Goal: Contribute content: Add original content to the website for others to see

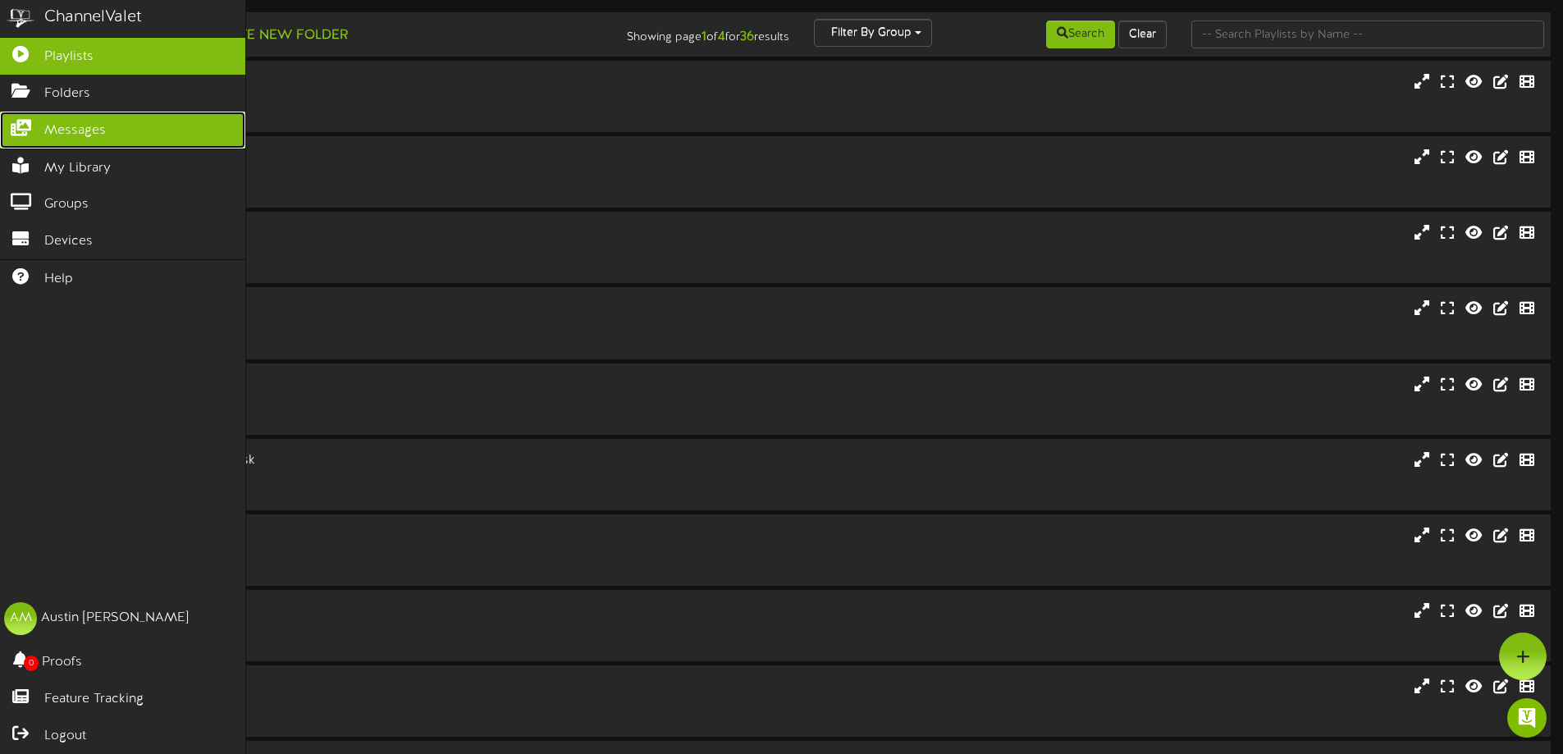
click at [39, 126] on icon at bounding box center [20, 126] width 41 height 12
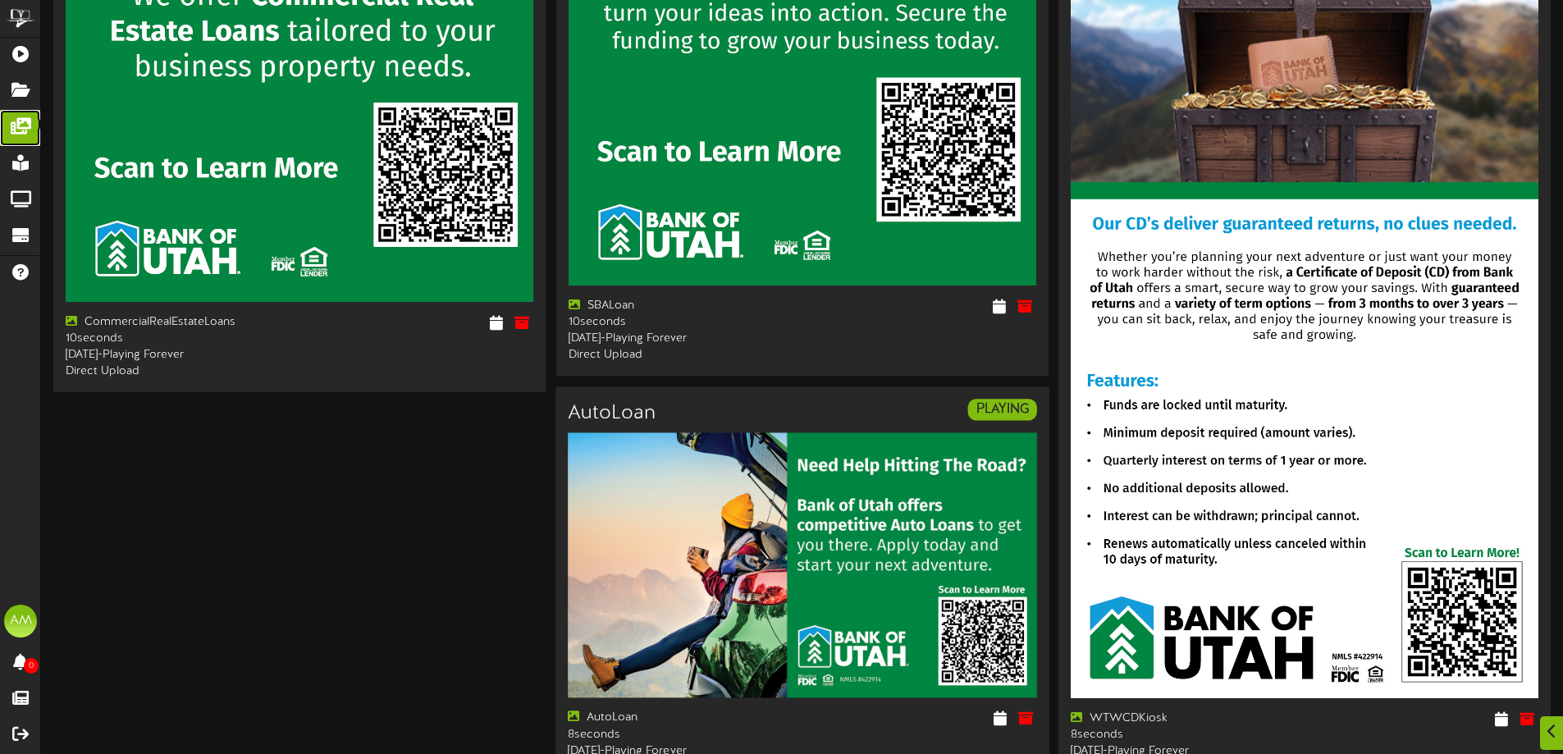
scroll to position [5672, 0]
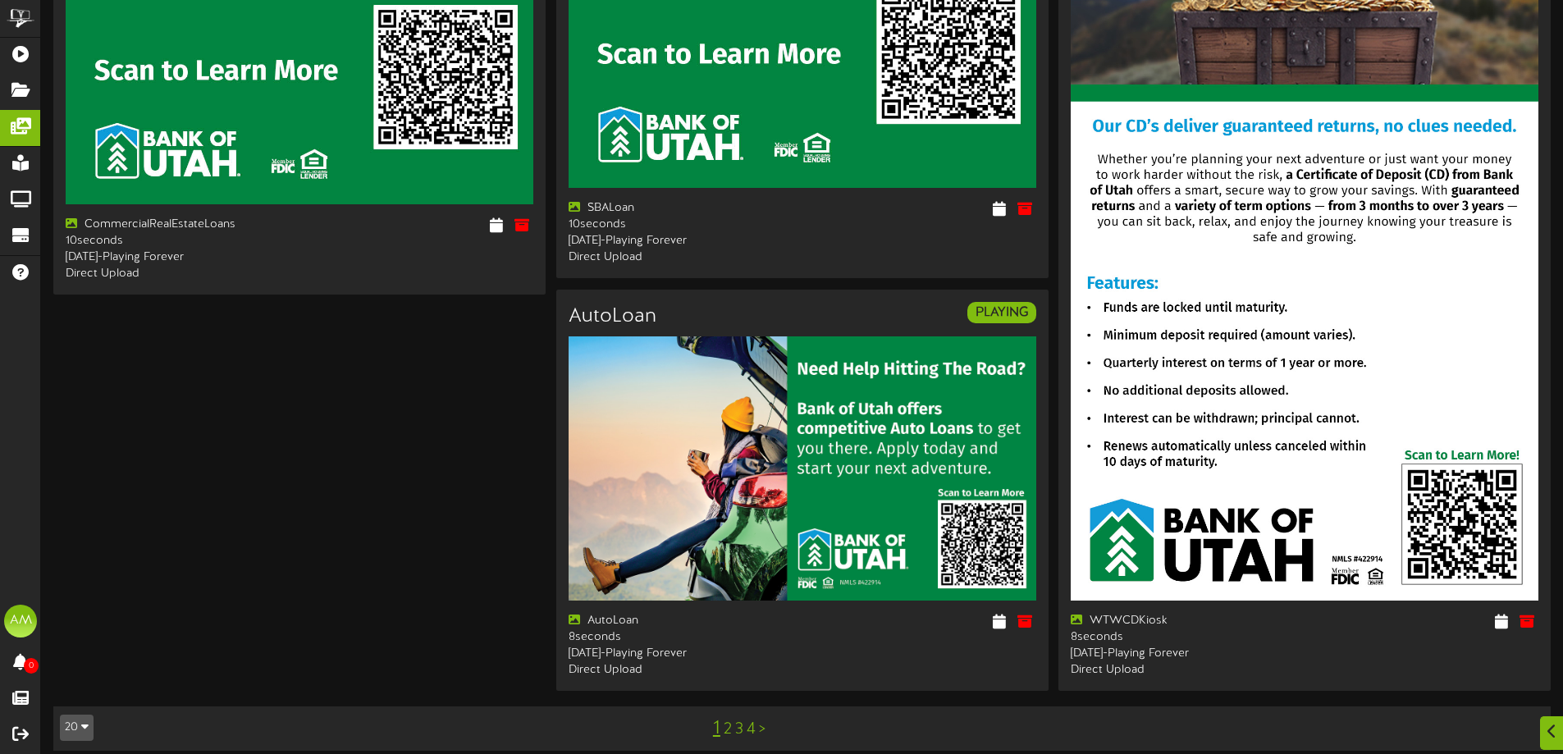
click at [724, 720] on link "2" at bounding box center [728, 729] width 8 height 18
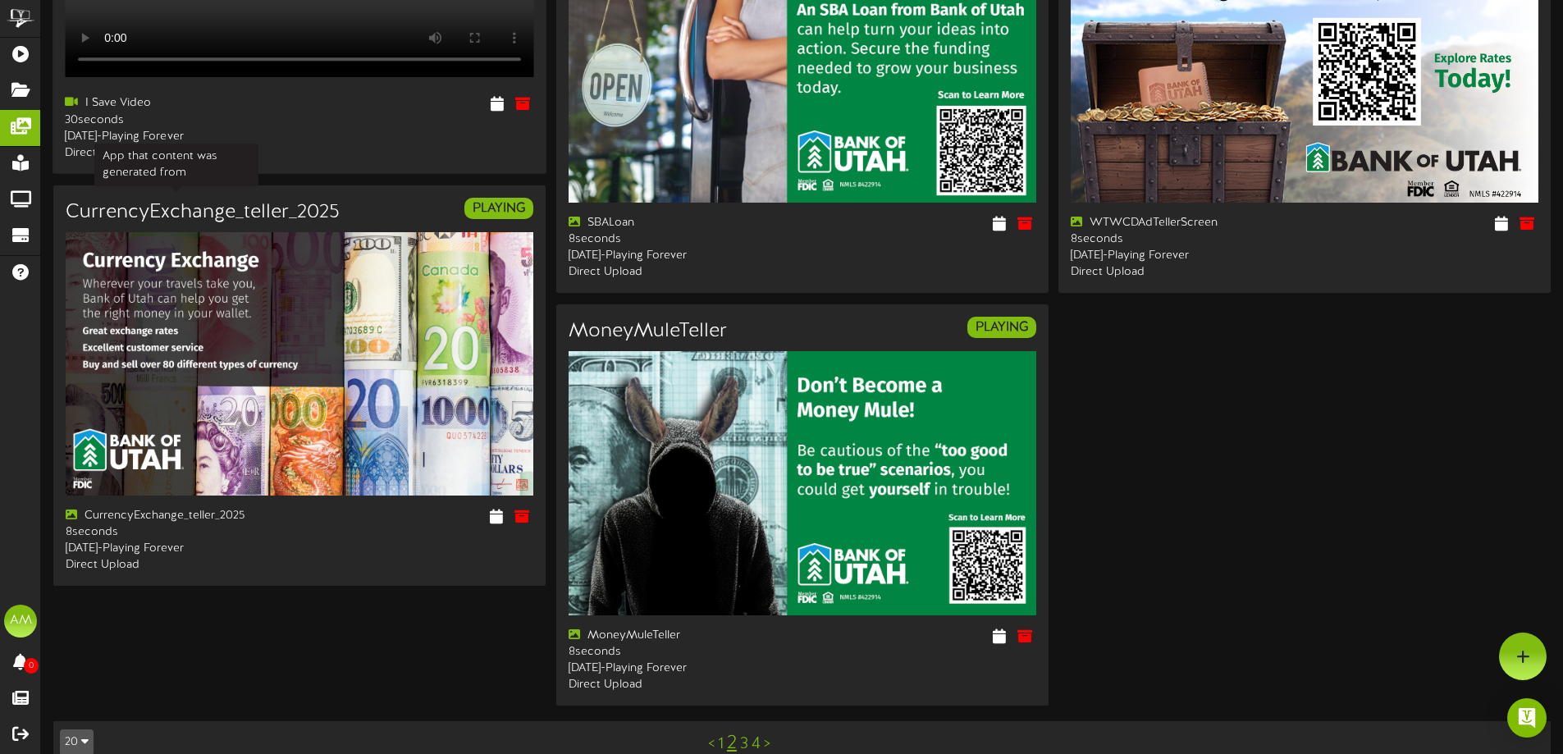
scroll to position [2679, 0]
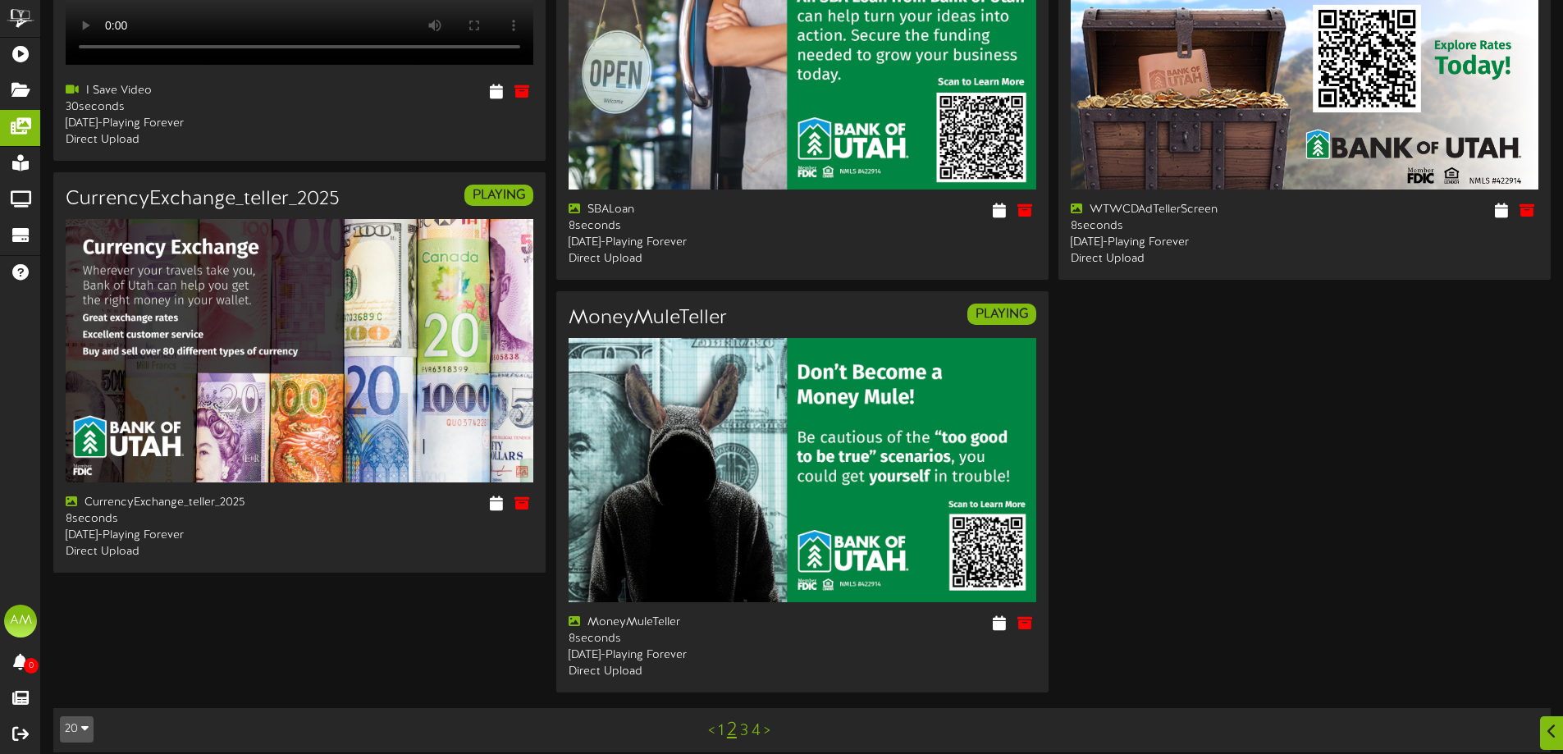
click at [745, 722] on link "3" at bounding box center [744, 731] width 8 height 18
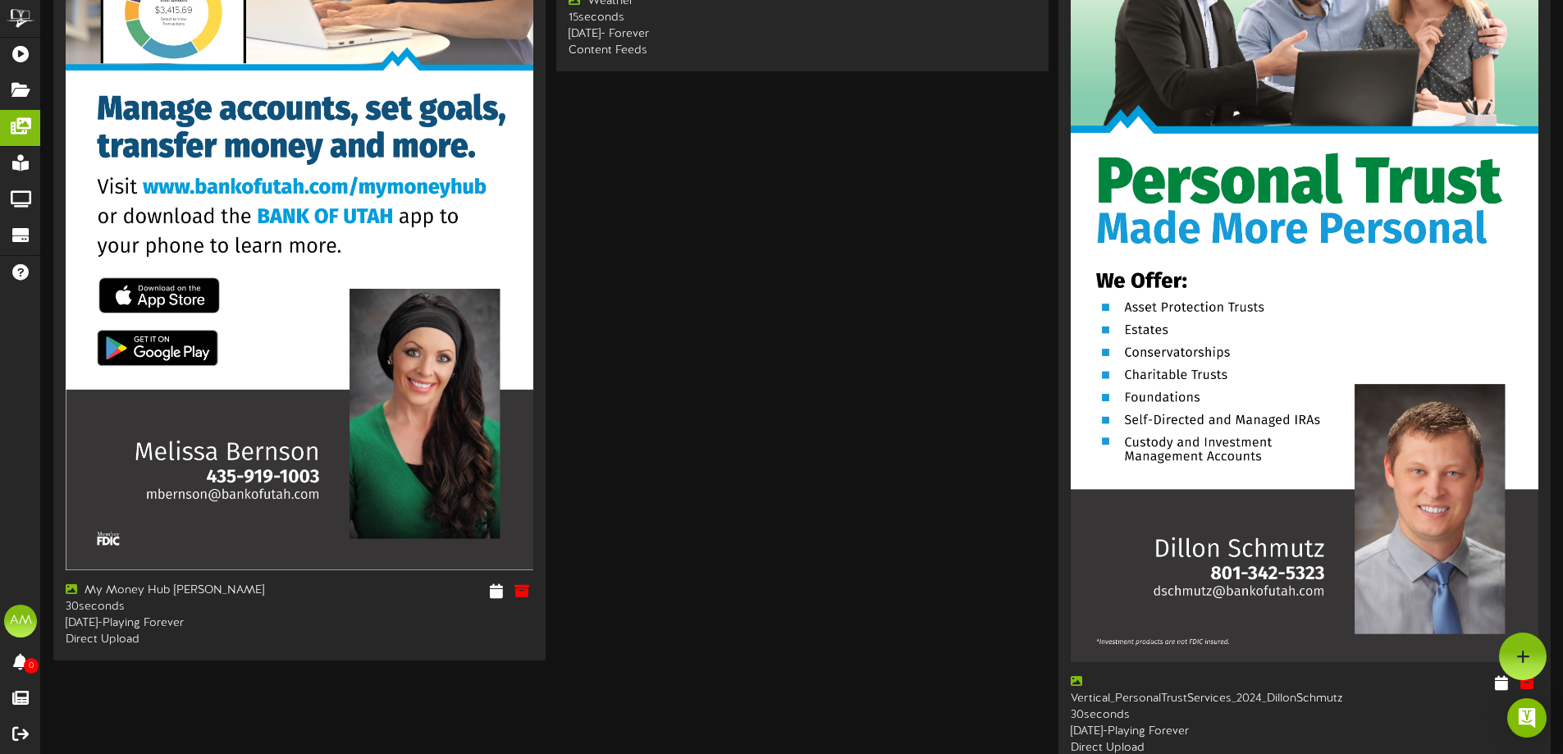
scroll to position [4355, 0]
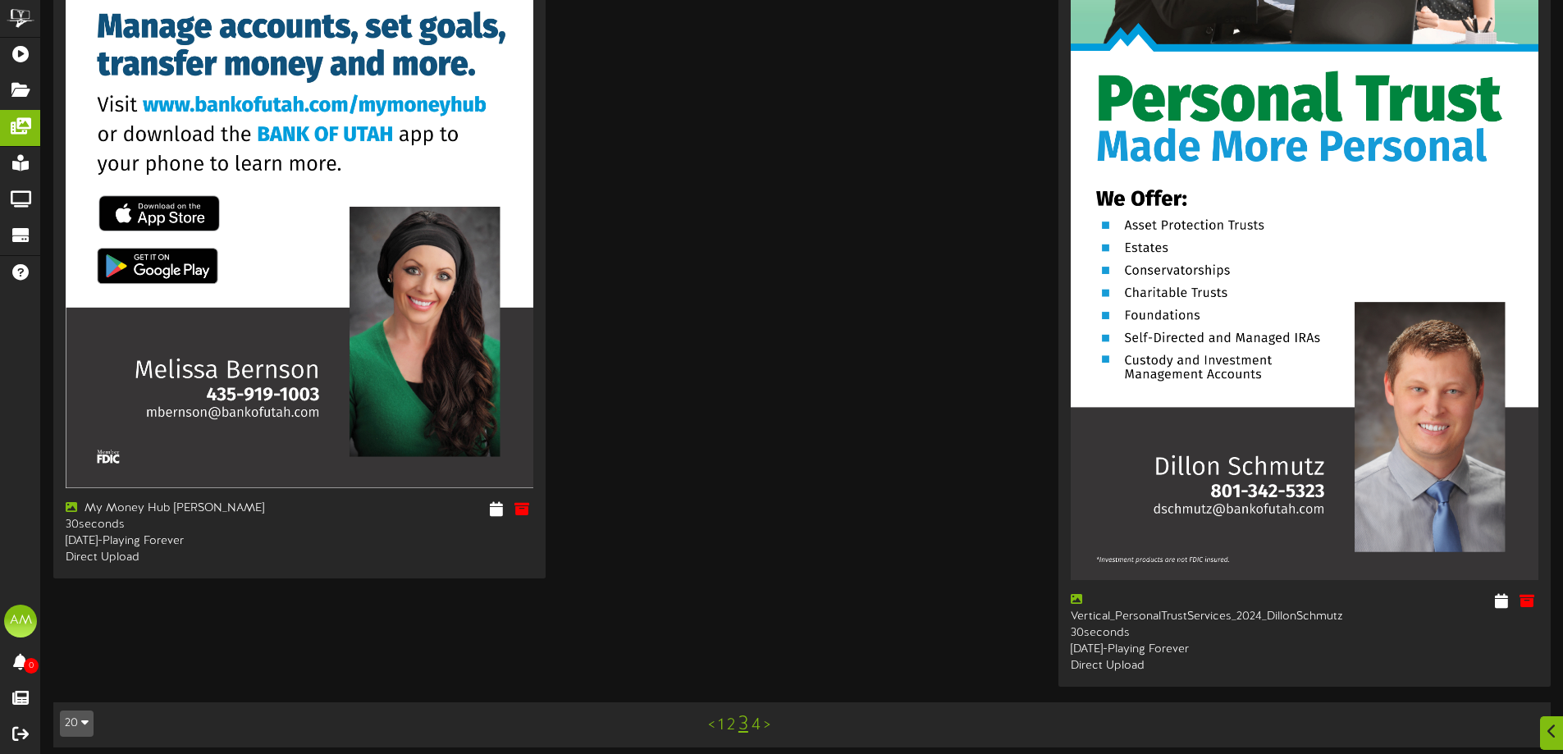
click at [758, 719] on link "4" at bounding box center [755, 725] width 9 height 18
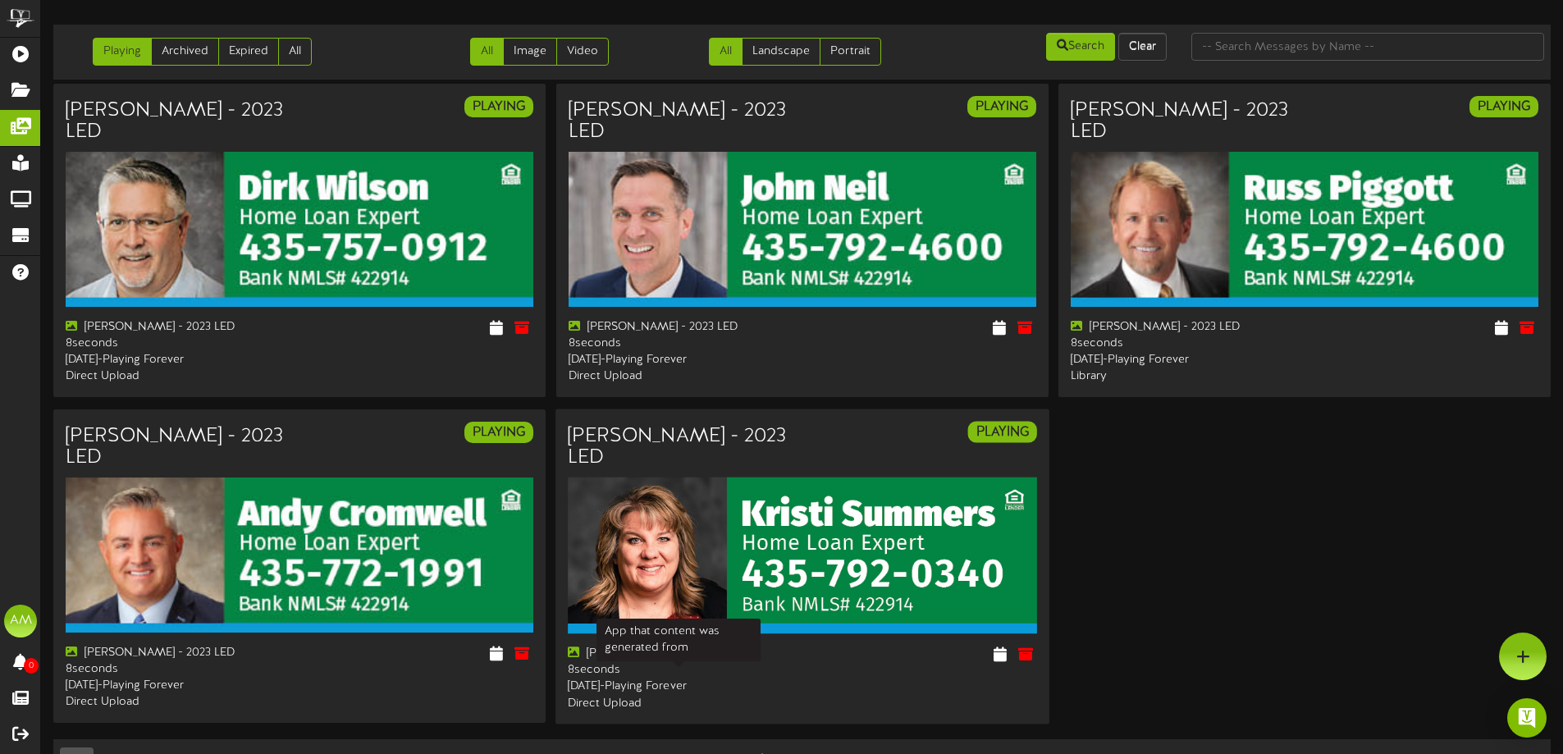
scroll to position [20, 0]
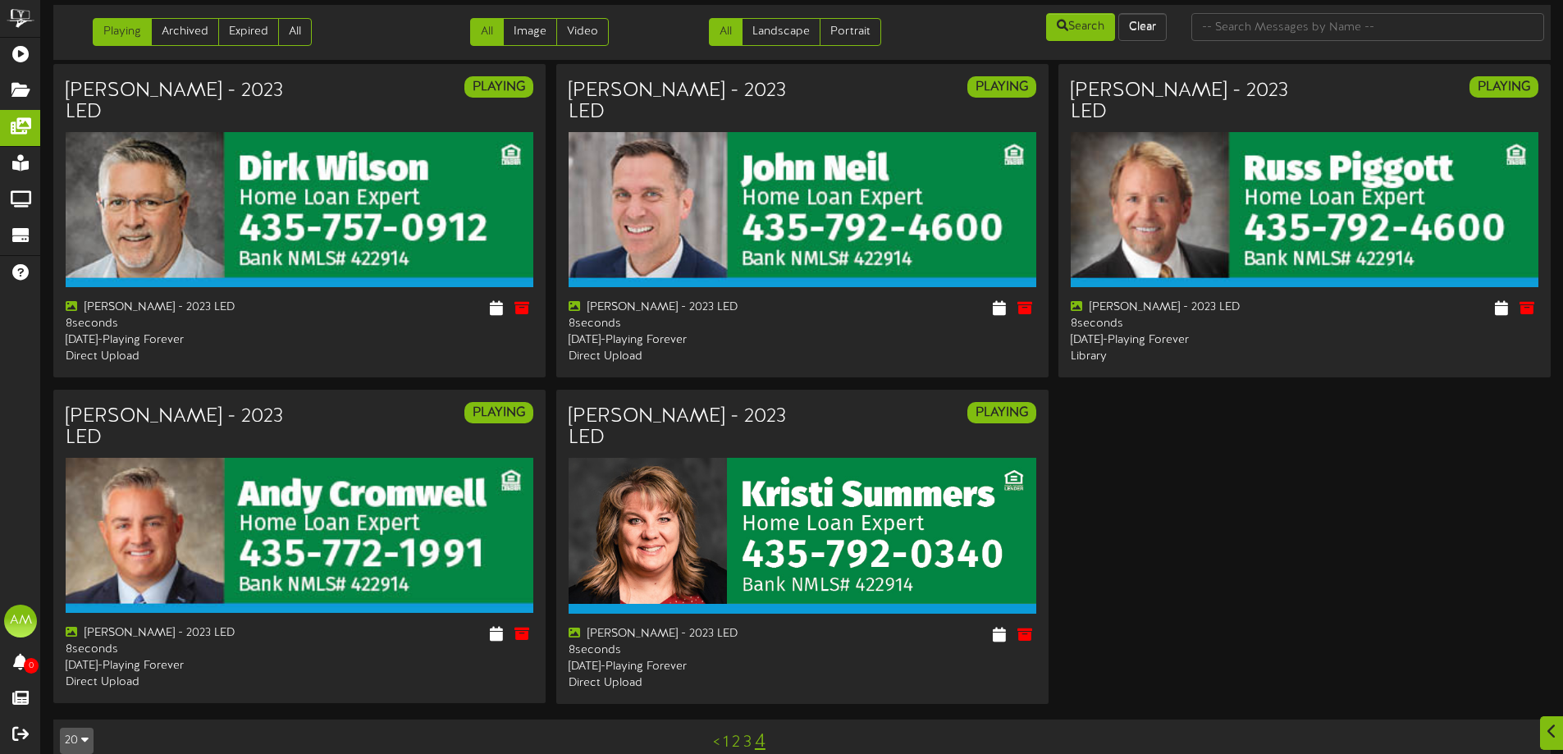
click at [738, 733] on link "2" at bounding box center [736, 742] width 8 height 18
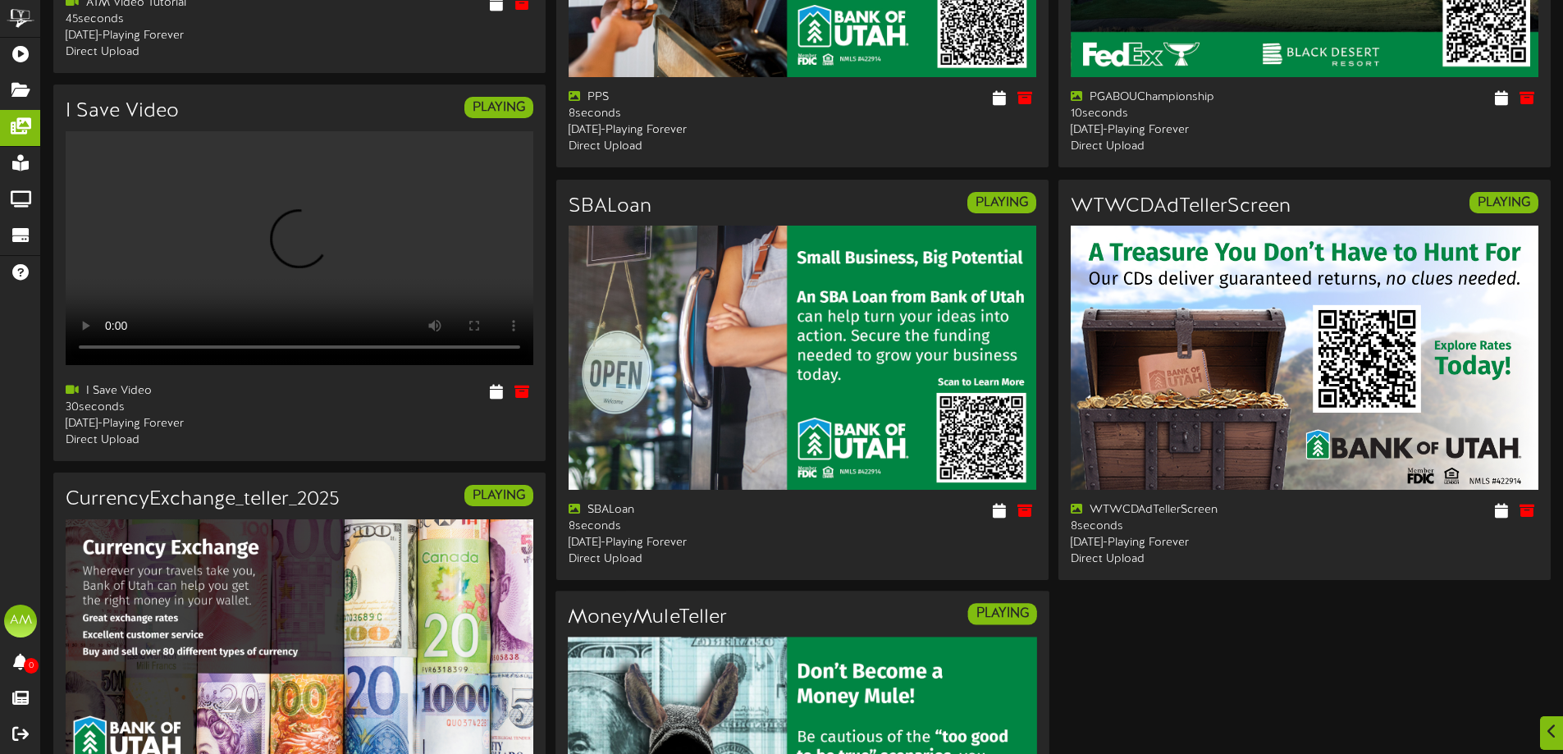
scroll to position [2679, 0]
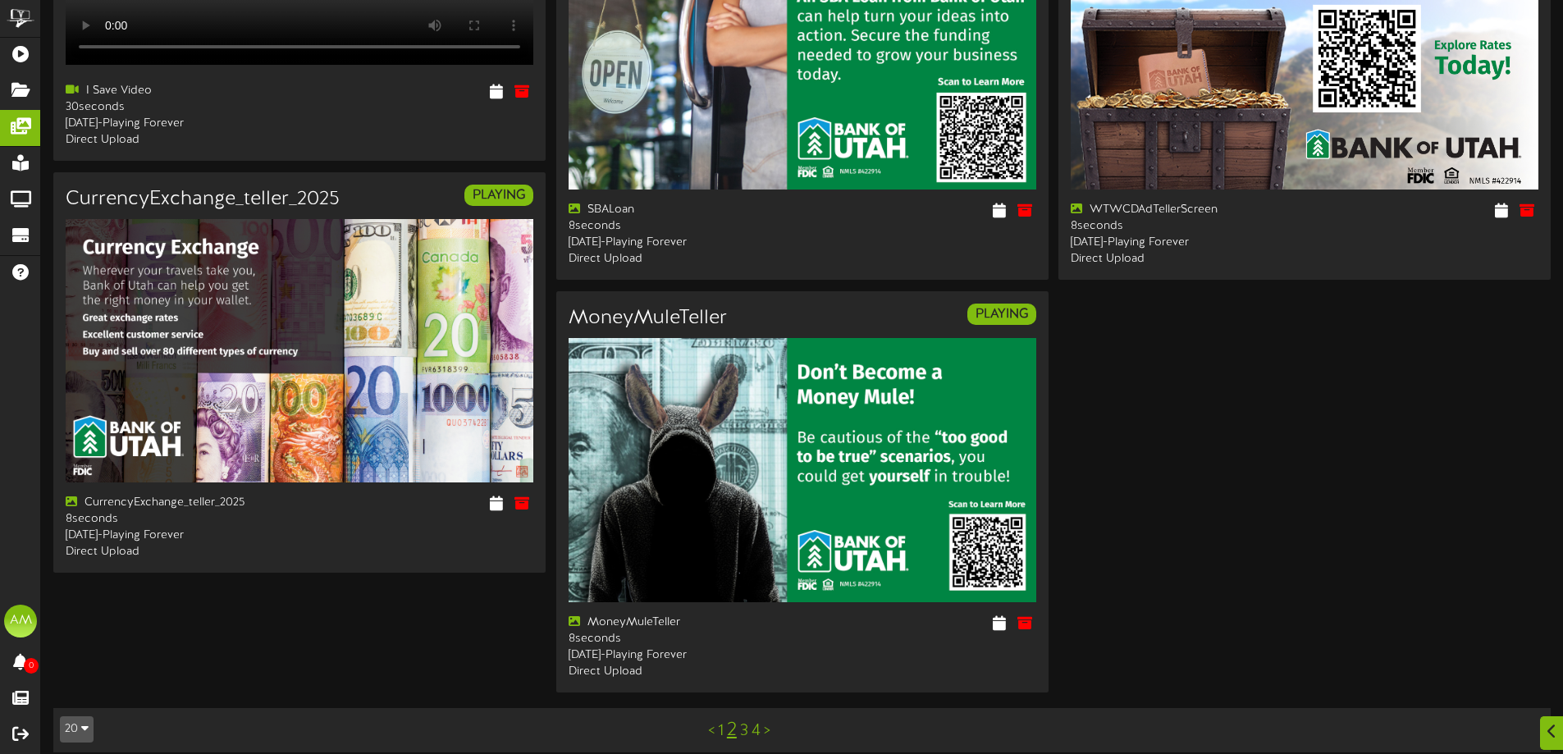
click at [742, 722] on link "3" at bounding box center [744, 731] width 8 height 18
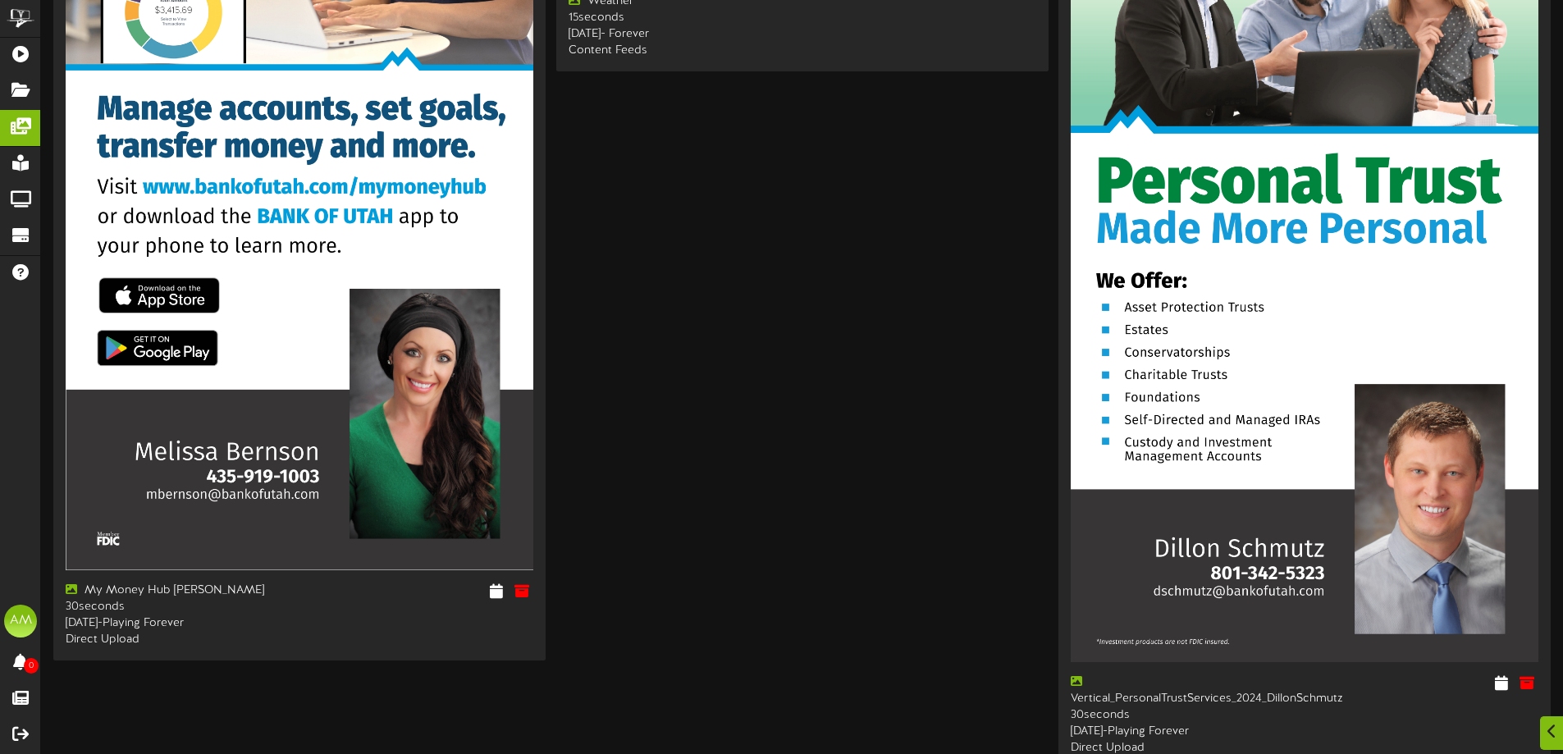
scroll to position [4355, 0]
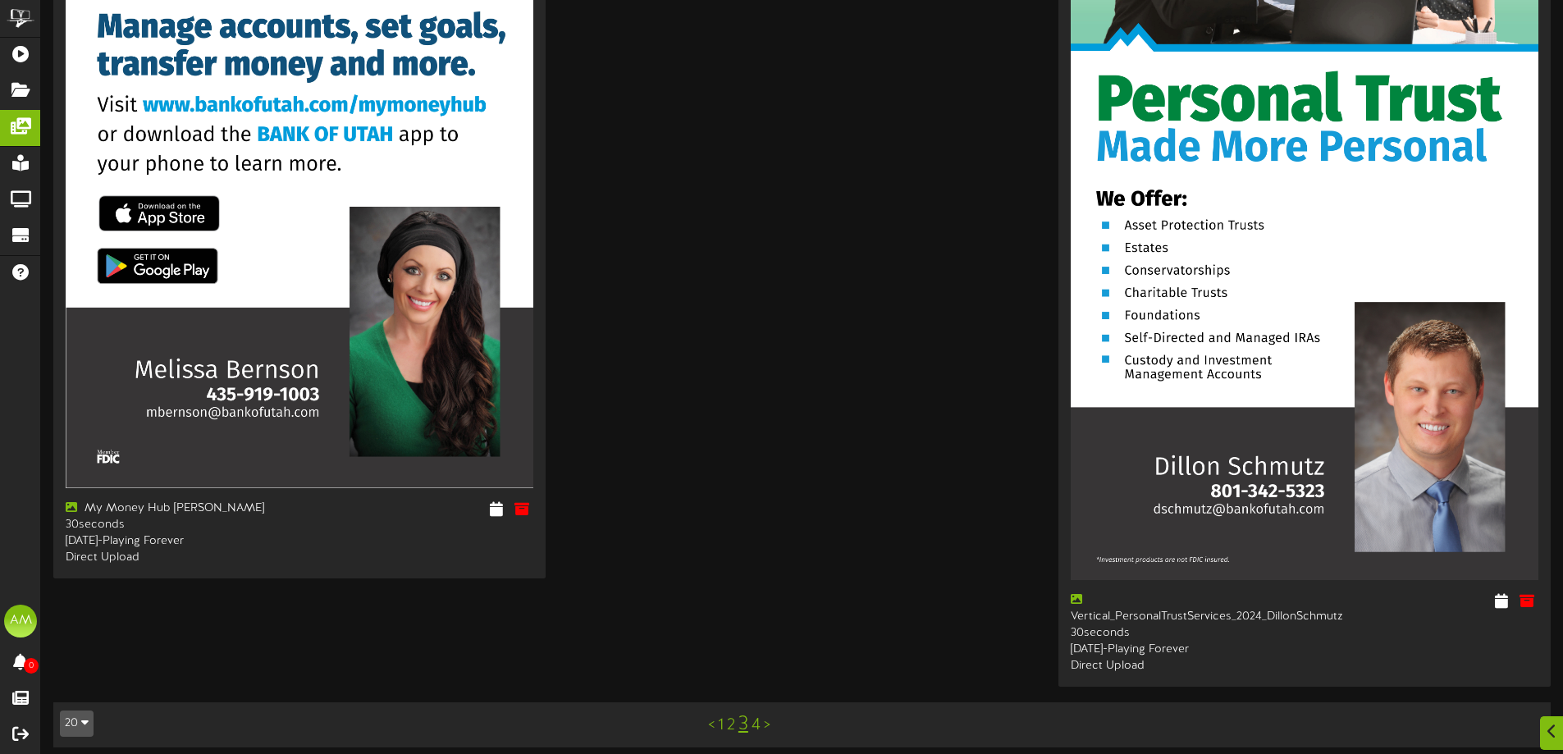
click at [759, 716] on link "4" at bounding box center [755, 725] width 9 height 18
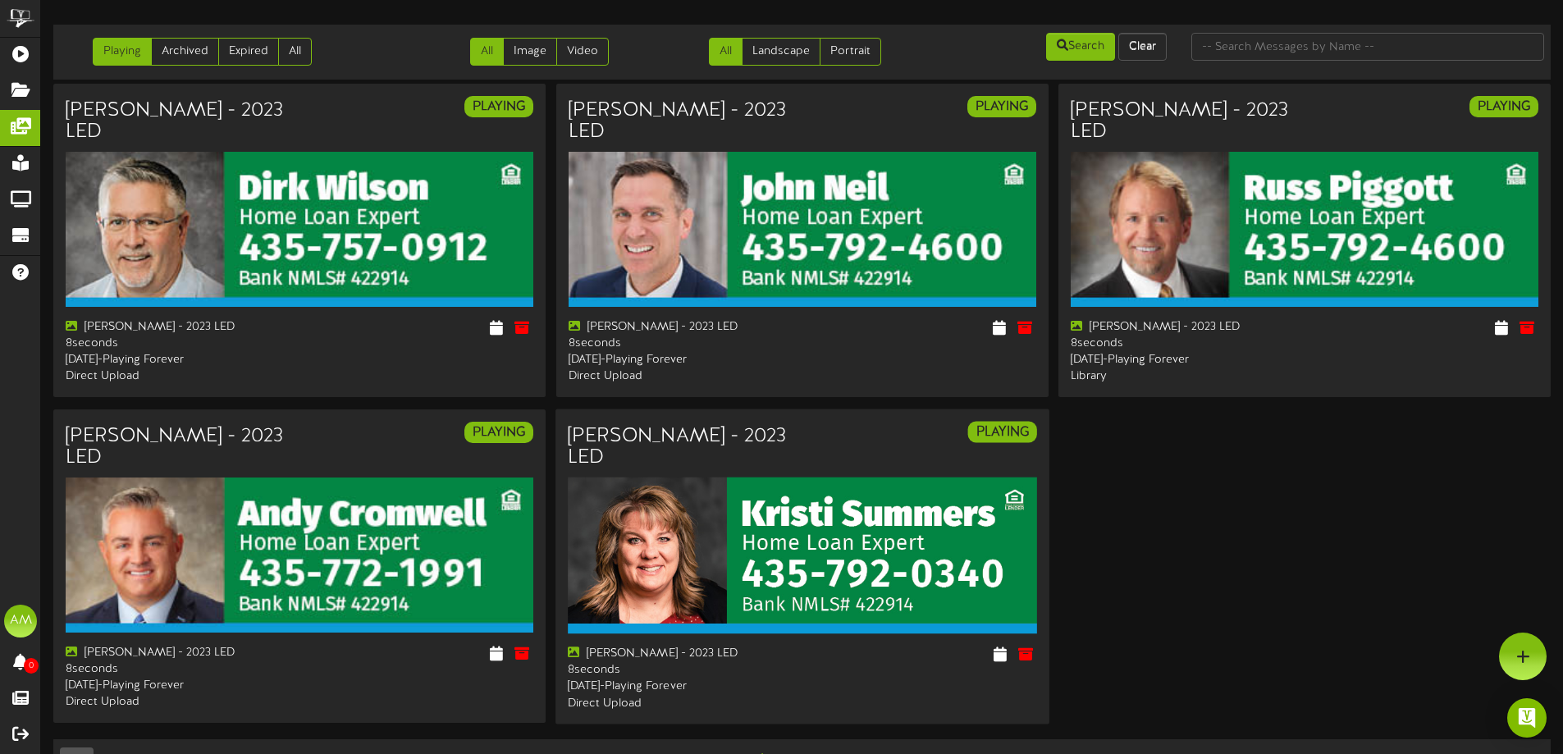
scroll to position [20, 0]
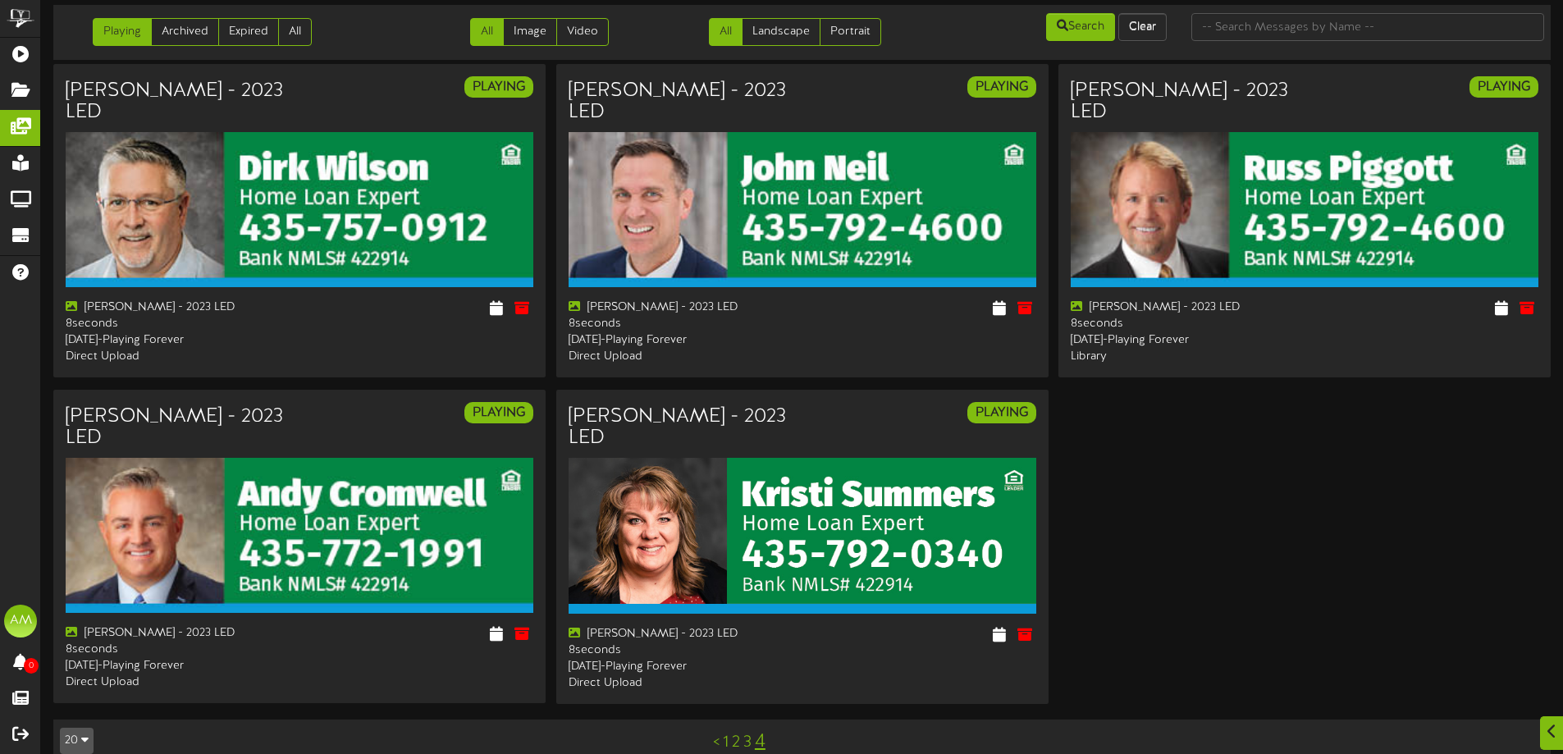
click at [727, 733] on link "1" at bounding box center [726, 742] width 6 height 18
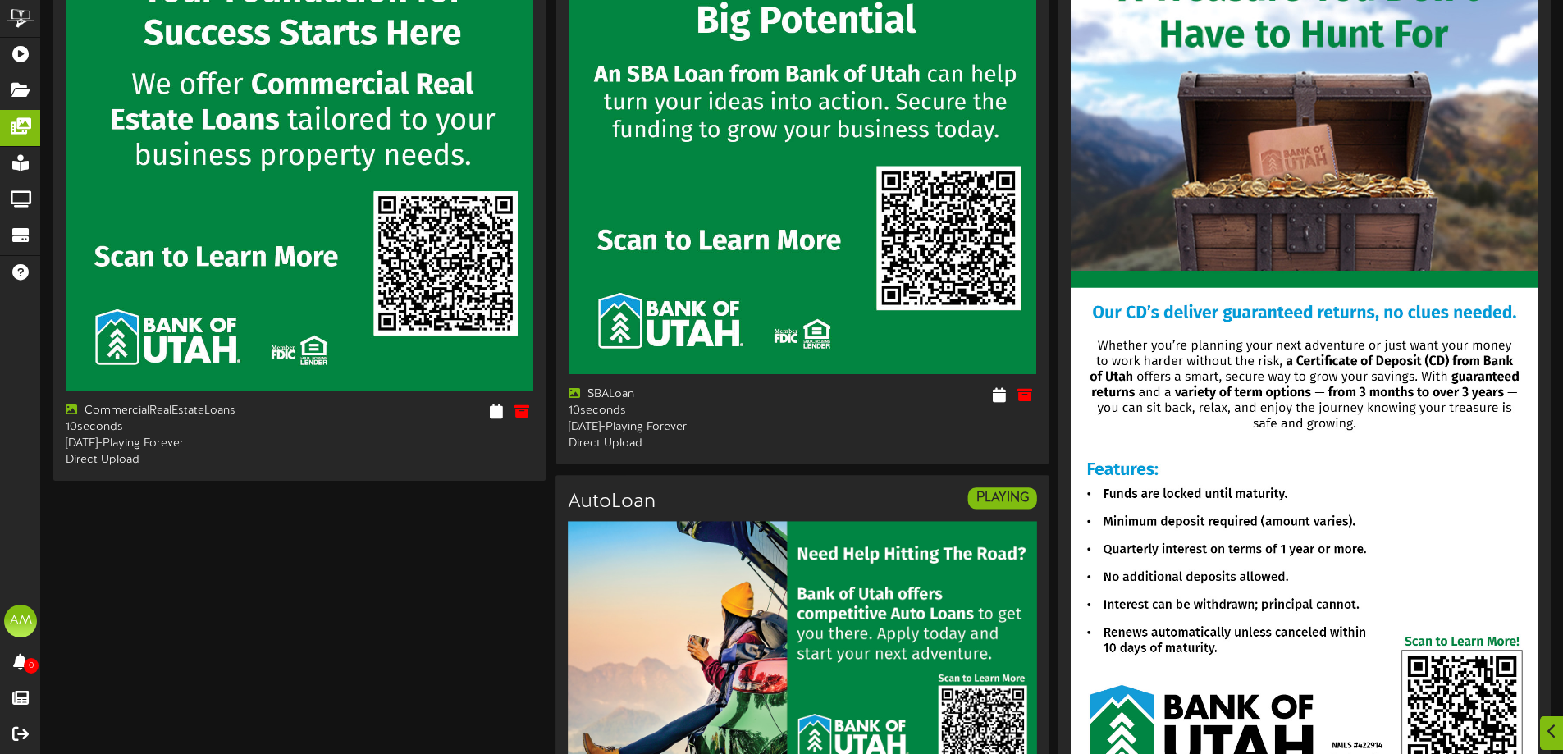
scroll to position [5672, 0]
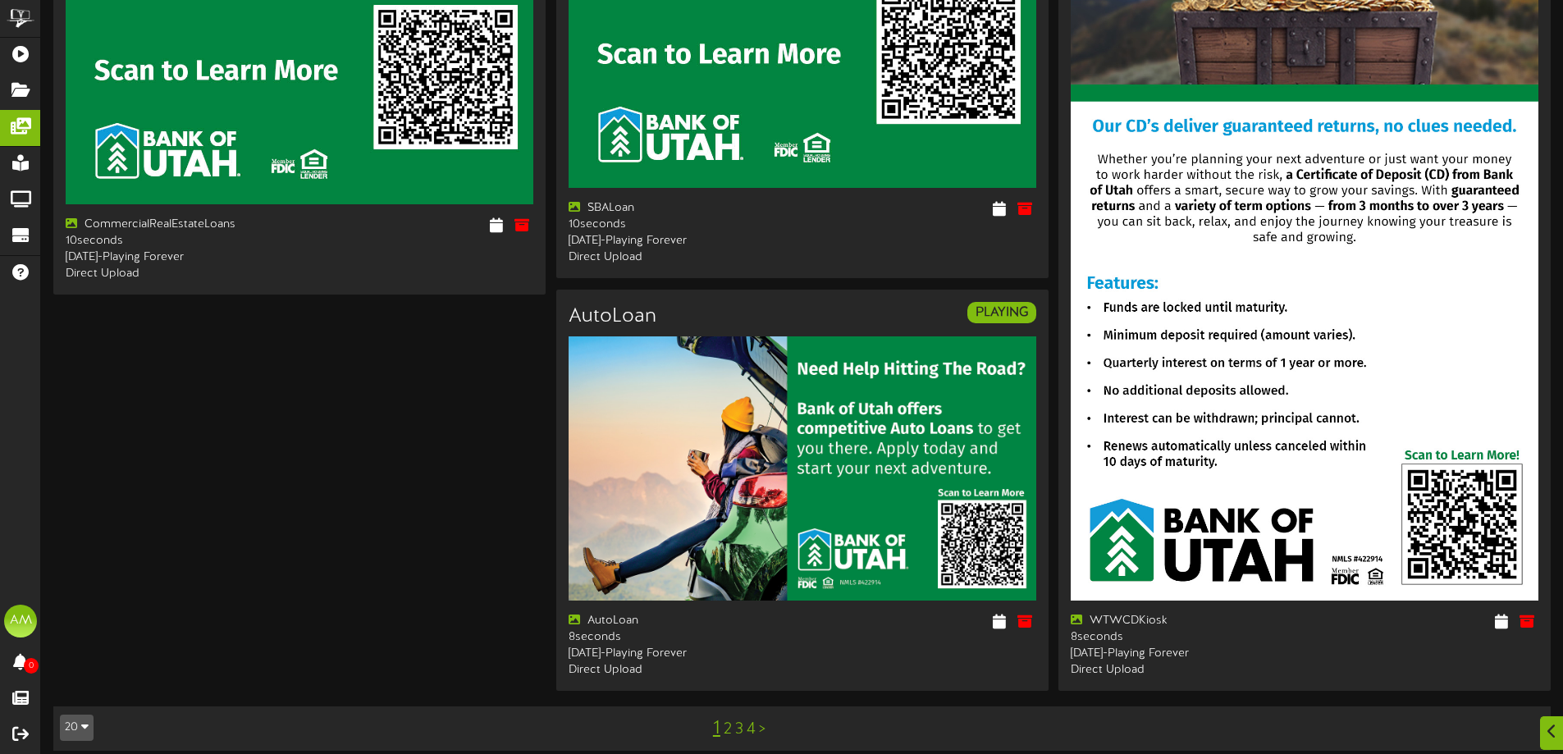
click at [738, 720] on link "3" at bounding box center [739, 729] width 8 height 18
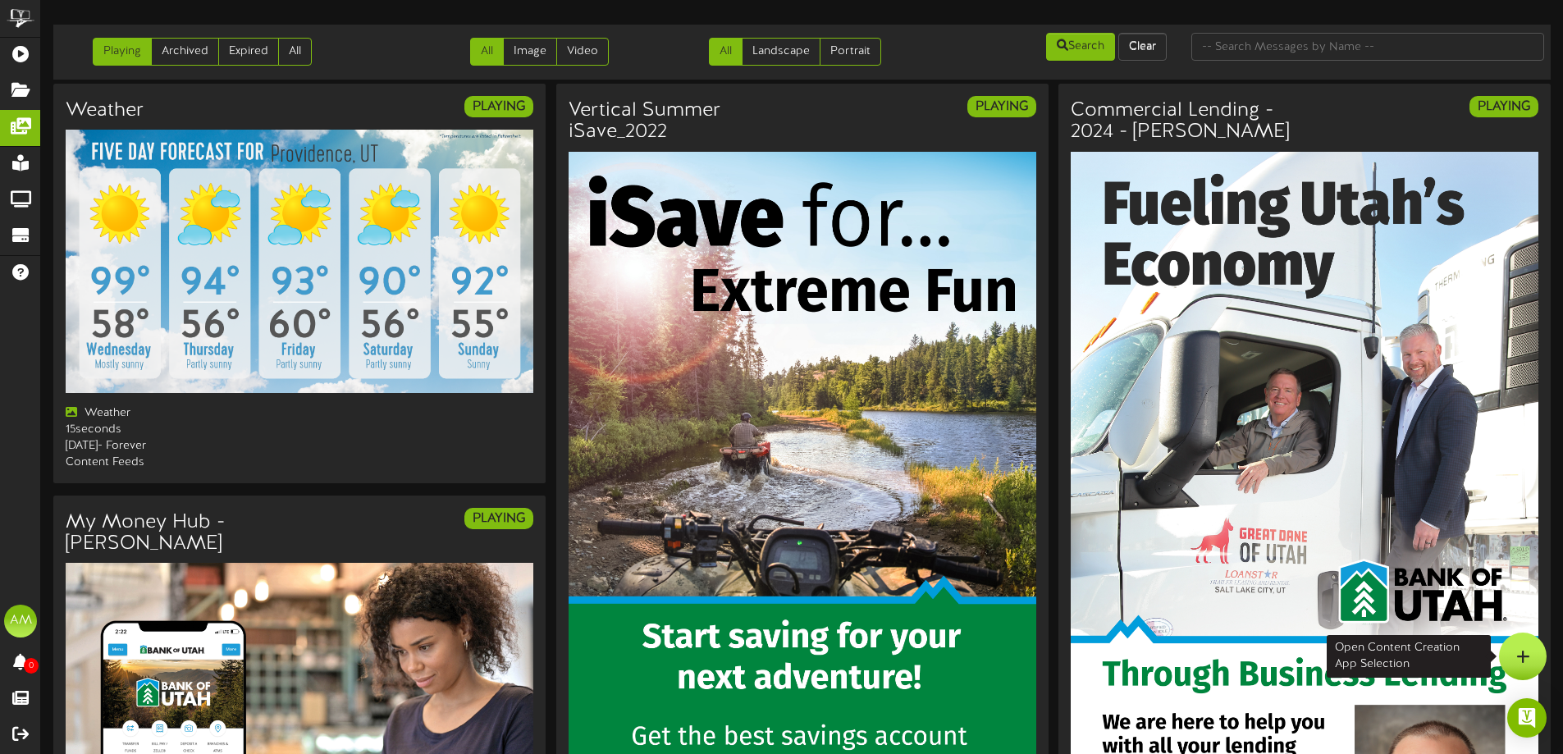
click at [1513, 663] on div at bounding box center [1523, 657] width 48 height 48
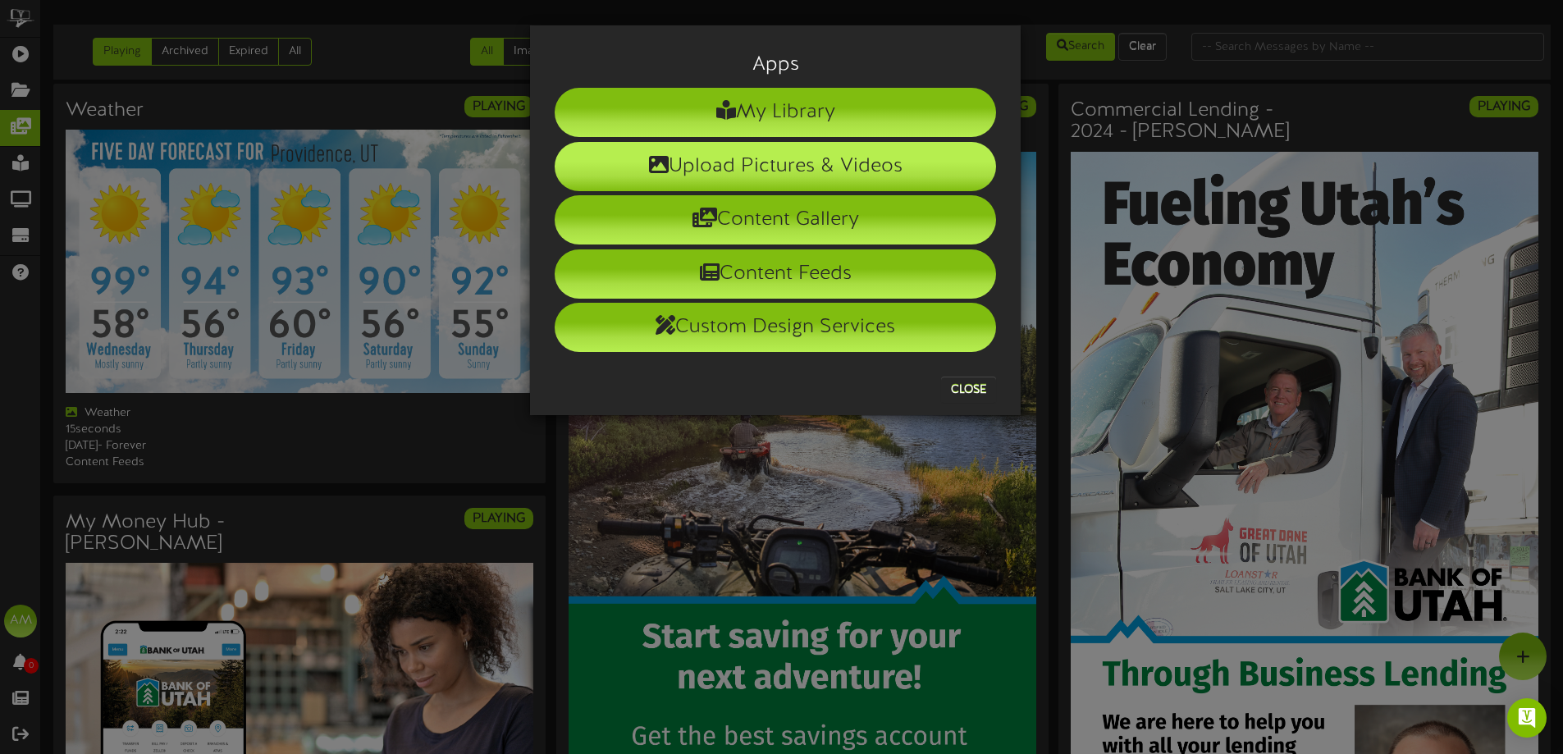
click at [856, 173] on li "Upload Pictures & Videos" at bounding box center [775, 166] width 441 height 49
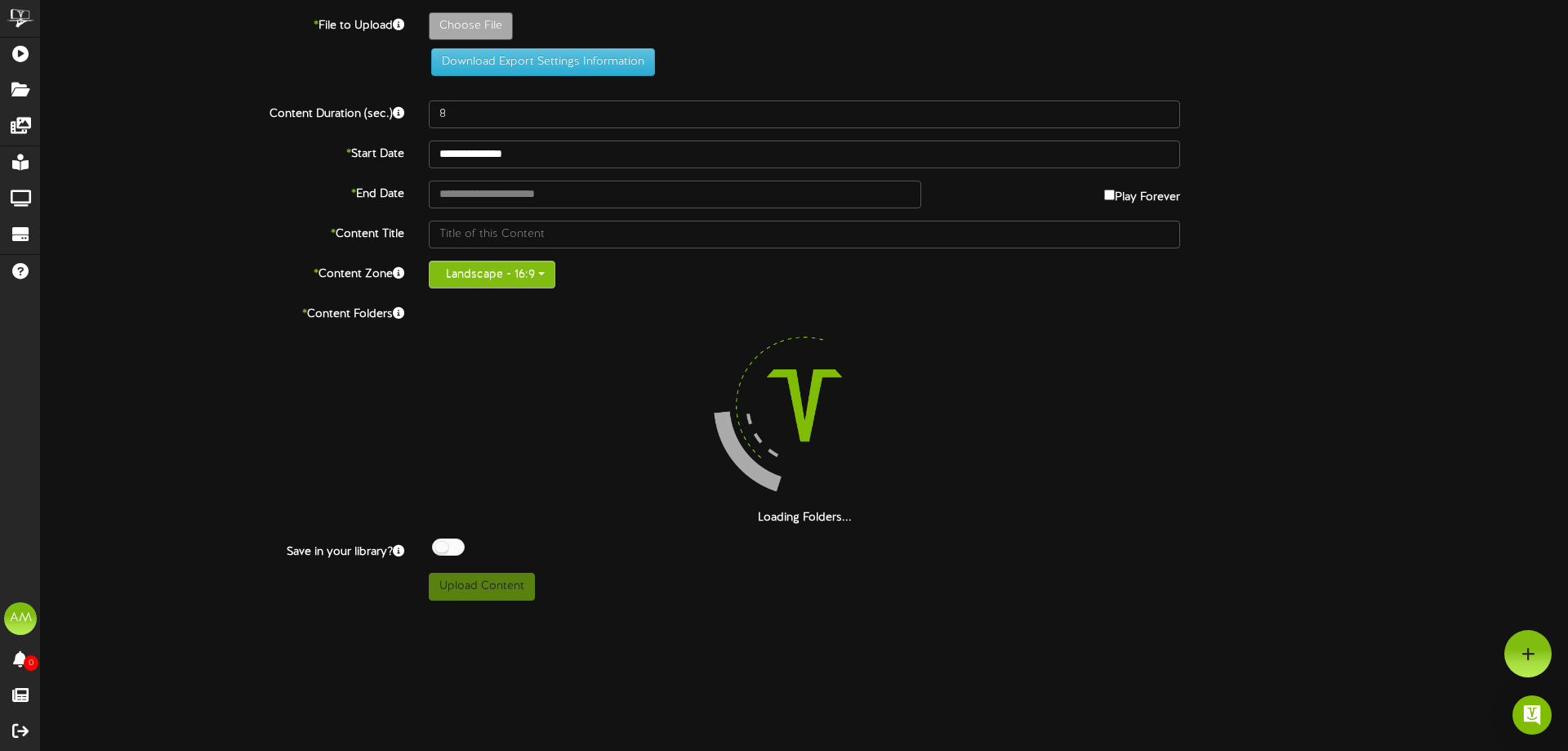
click at [526, 274] on button "Landscape - 16:9" at bounding box center [492, 275] width 126 height 28
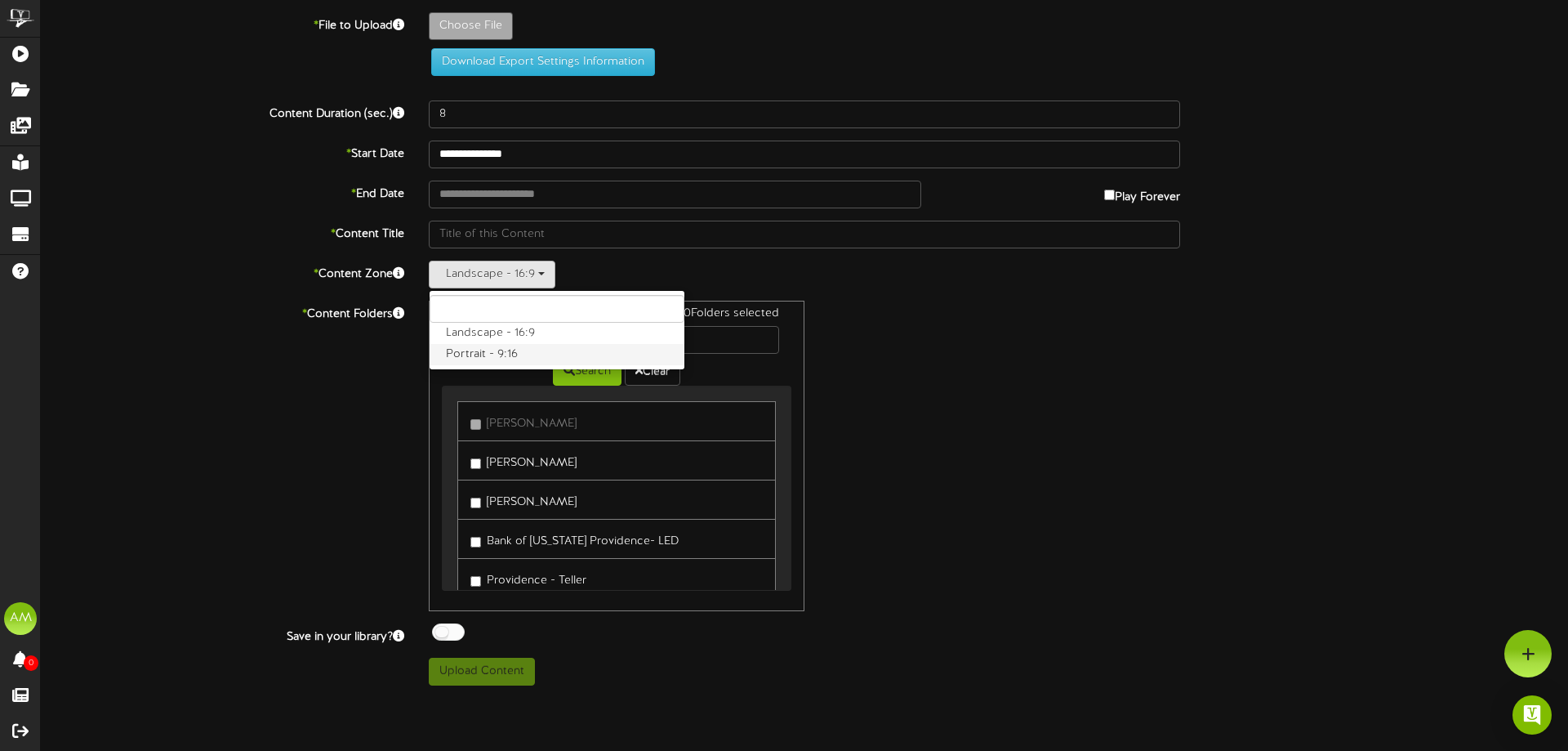
click at [536, 356] on label "Portrait - 9:16" at bounding box center [558, 354] width 255 height 21
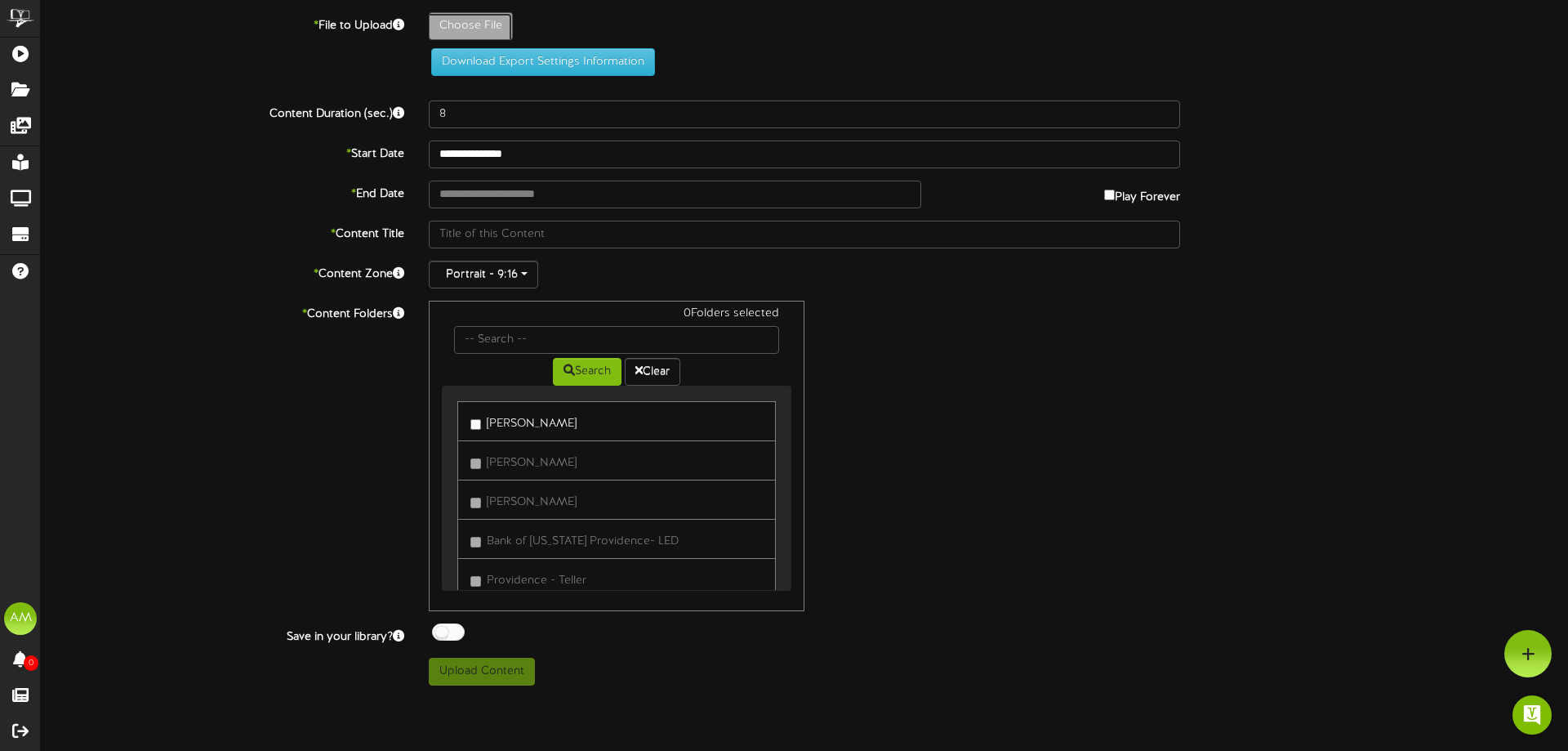
type input "**********"
type input "CustomDebitCard"
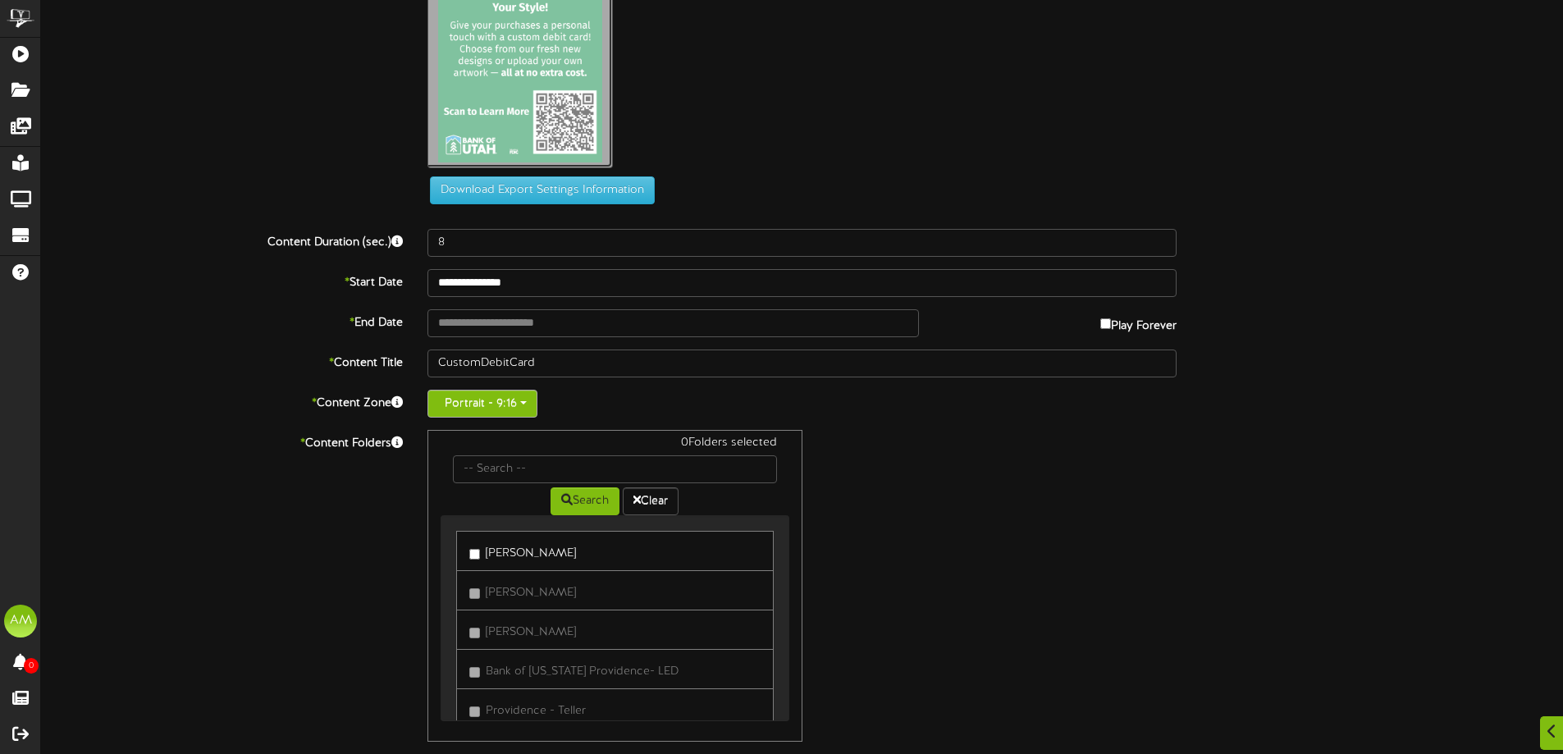
scroll to position [239, 0]
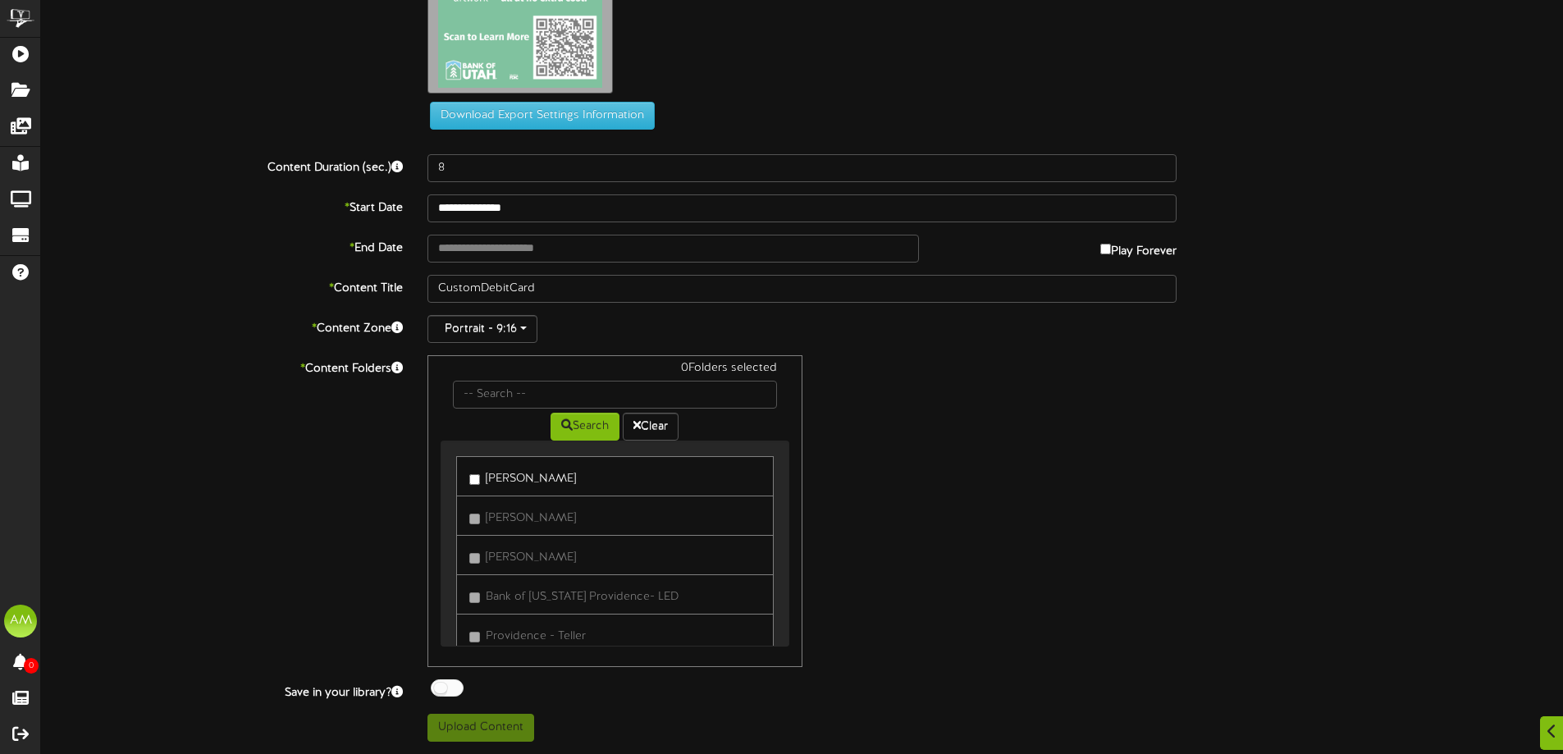
click at [555, 464] on link "[PERSON_NAME]" at bounding box center [614, 476] width 317 height 40
click at [550, 465] on label "[PERSON_NAME]" at bounding box center [522, 476] width 107 height 22
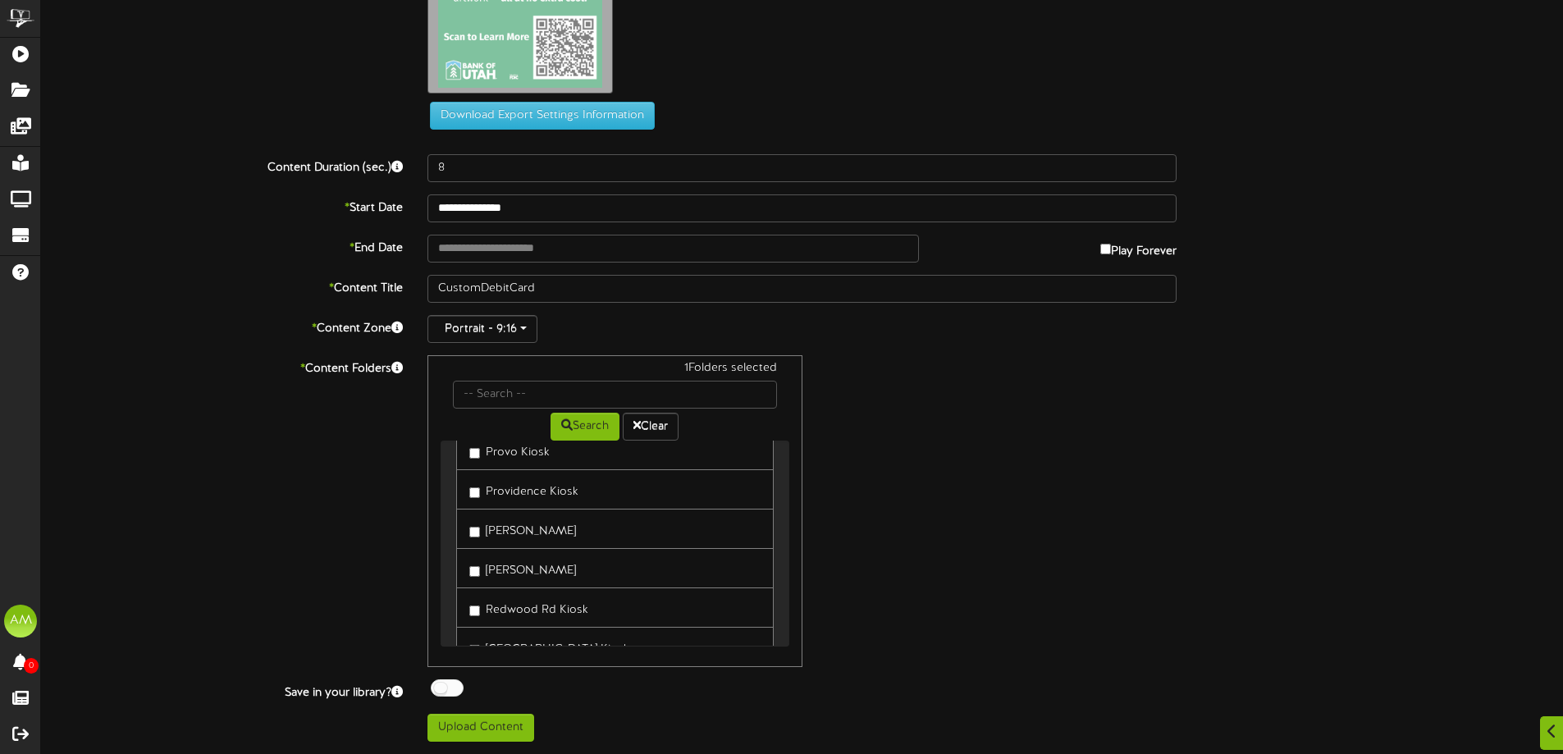
scroll to position [574, 0]
click at [518, 531] on label "Provo Kiosk" at bounding box center [509, 532] width 80 height 22
click at [541, 570] on label "Providence Kiosk" at bounding box center [523, 571] width 109 height 22
click at [555, 614] on link "[PERSON_NAME]" at bounding box center [614, 611] width 317 height 40
click at [540, 611] on label "[PERSON_NAME]" at bounding box center [522, 611] width 107 height 22
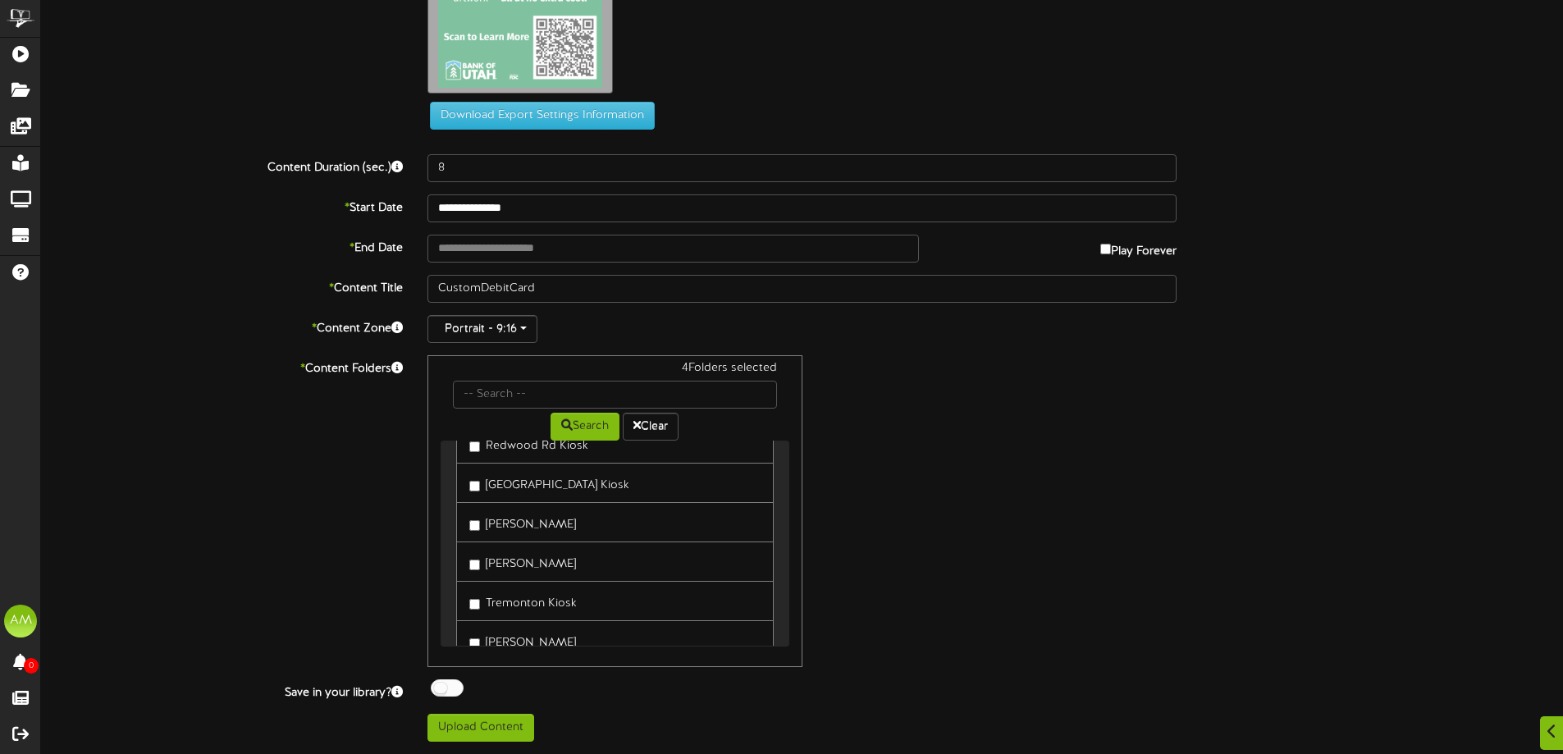
scroll to position [738, 0]
click at [535, 484] on label "[PERSON_NAME]" at bounding box center [522, 486] width 107 height 22
click at [553, 526] on label "Redwood Rd Kiosk" at bounding box center [528, 525] width 119 height 22
click at [554, 558] on label "[GEOGRAPHIC_DATA] Kiosk" at bounding box center [549, 565] width 160 height 22
click at [550, 587] on link "[PERSON_NAME]" at bounding box center [614, 604] width 317 height 40
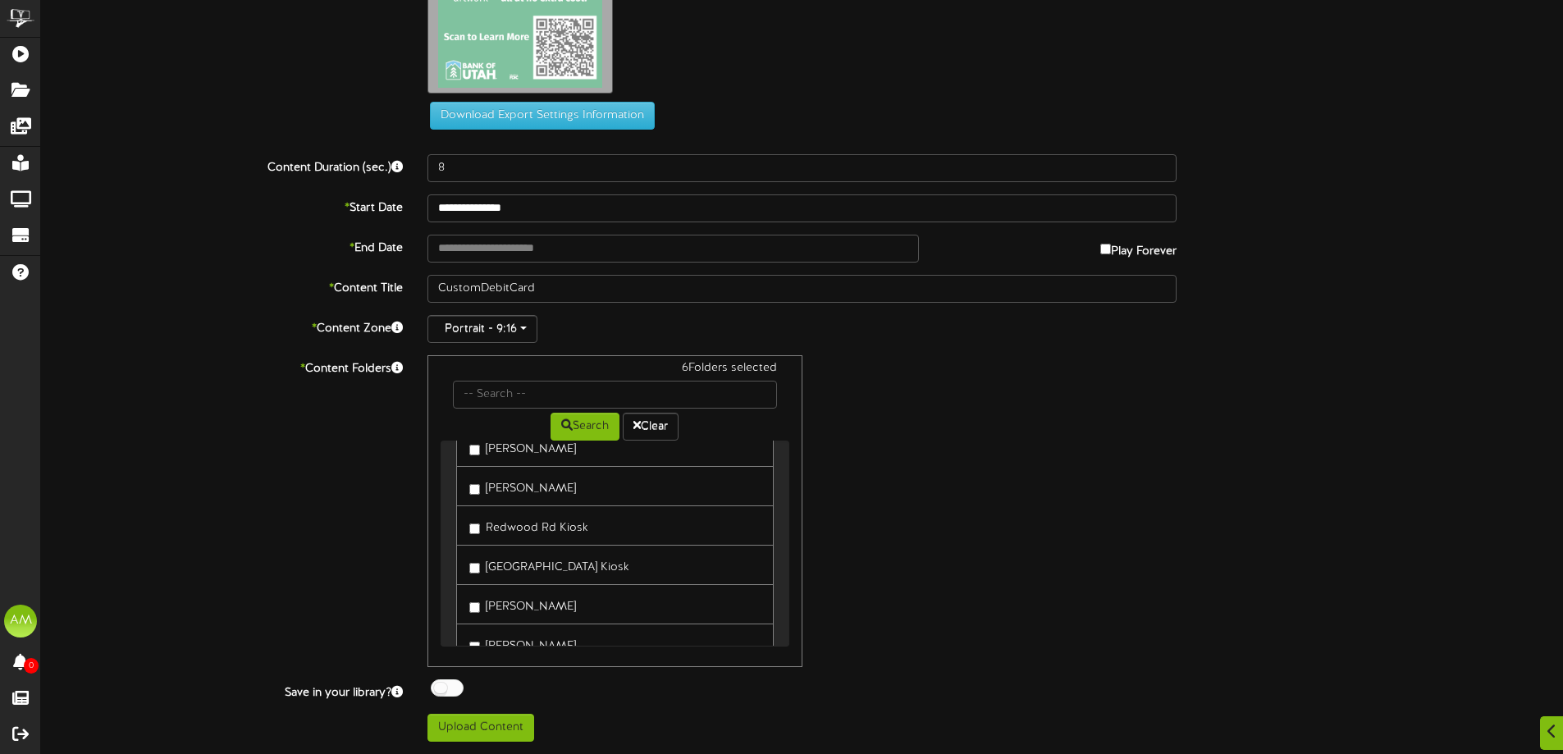
click at [545, 595] on label "[PERSON_NAME]" at bounding box center [522, 604] width 107 height 22
click at [542, 560] on label "[GEOGRAPHIC_DATA] Kiosk" at bounding box center [549, 565] width 160 height 22
drag, startPoint x: 520, startPoint y: 527, endPoint x: 515, endPoint y: 513, distance: 14.8
click at [518, 526] on label "[PERSON_NAME]" at bounding box center [522, 522] width 107 height 22
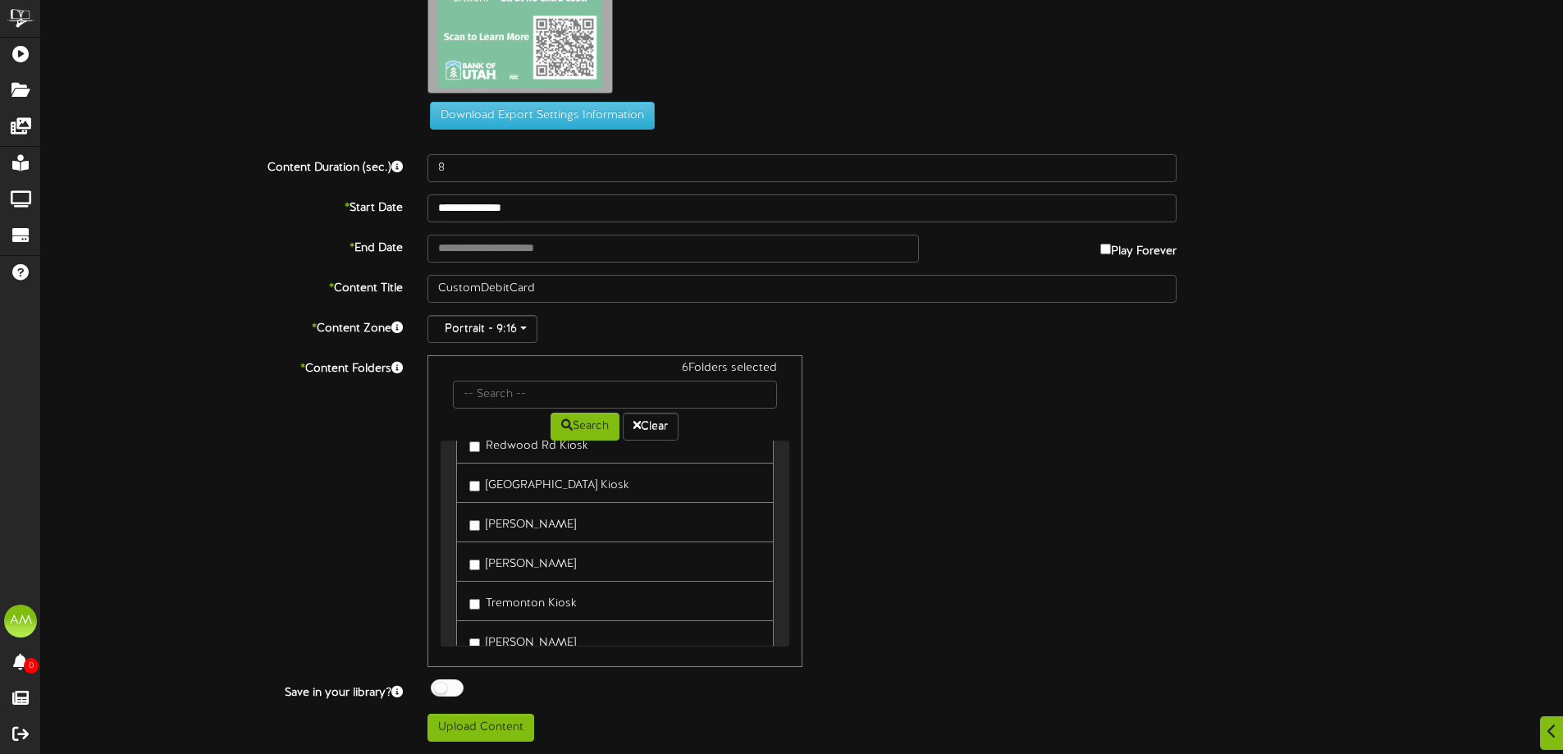
click at [515, 489] on label "[GEOGRAPHIC_DATA] Kiosk" at bounding box center [549, 483] width 160 height 22
click at [501, 531] on label "[PERSON_NAME]" at bounding box center [522, 522] width 107 height 22
click at [509, 569] on label "[PERSON_NAME]" at bounding box center [522, 561] width 107 height 22
click at [525, 605] on label "Tremonton Kiosk" at bounding box center [522, 601] width 107 height 22
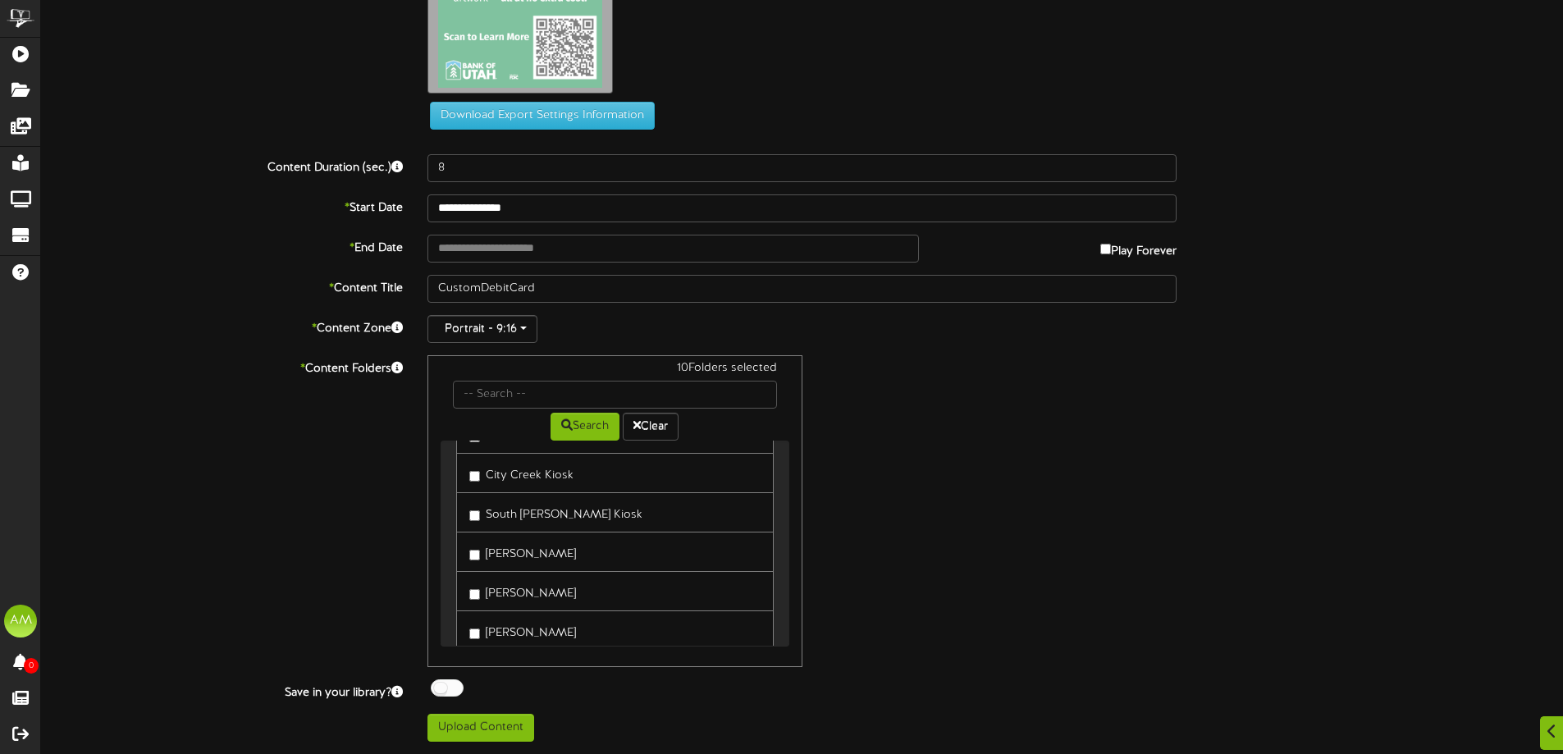
scroll to position [1222, 0]
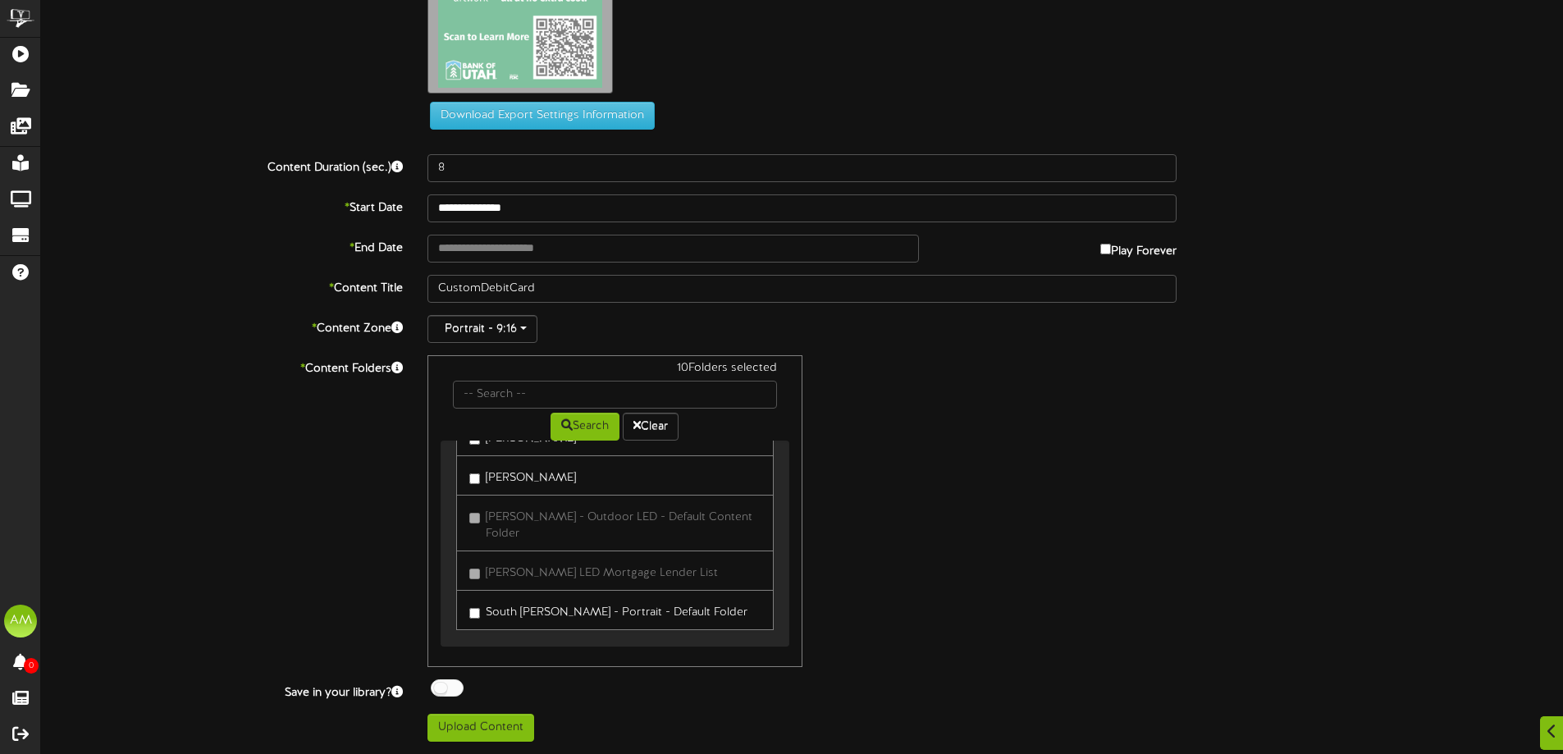
click at [515, 468] on label "[PERSON_NAME]" at bounding box center [522, 475] width 107 height 22
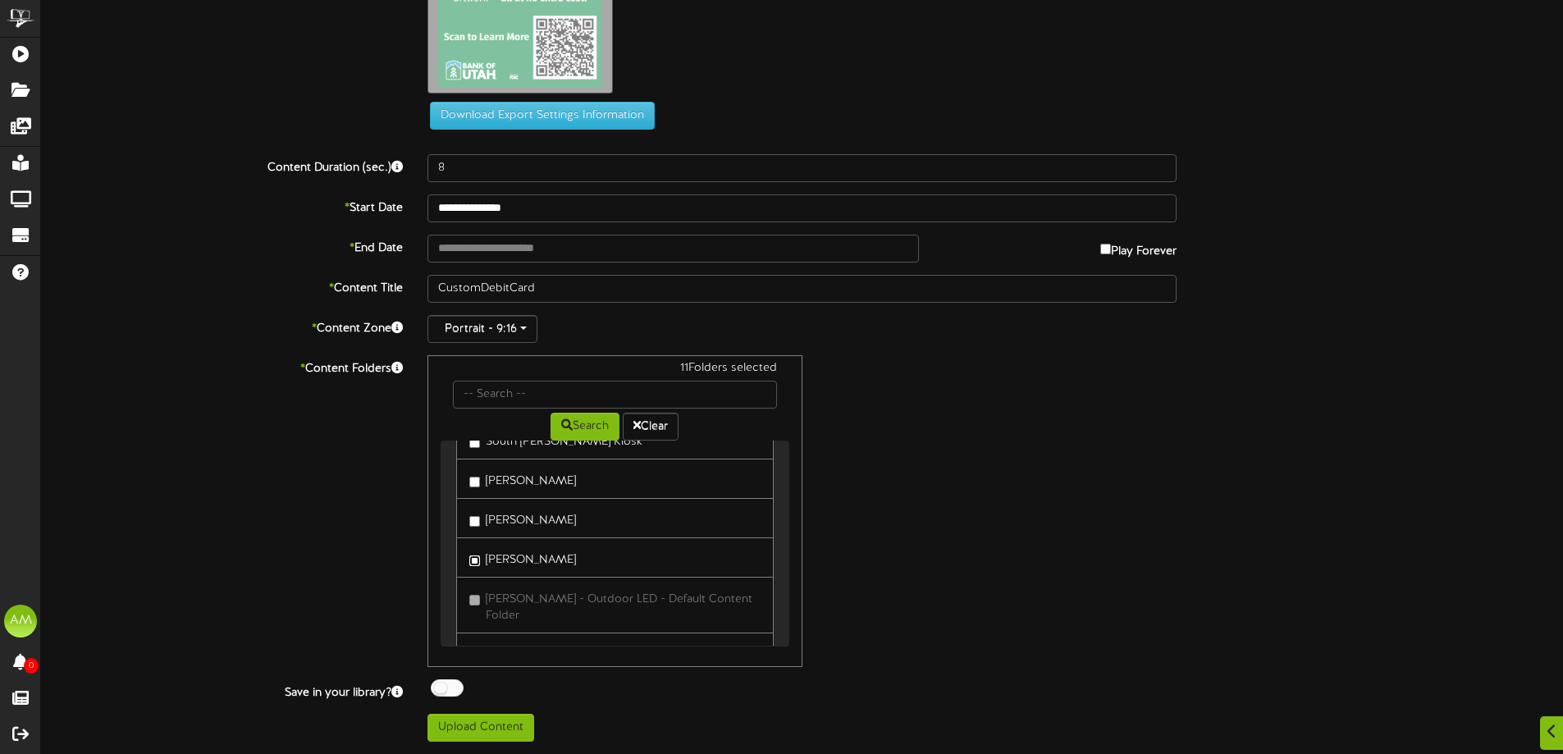
scroll to position [1057, 0]
click at [518, 566] on label "[PERSON_NAME]" at bounding box center [522, 561] width 107 height 22
click at [525, 598] on label "[PERSON_NAME]" at bounding box center [522, 600] width 107 height 22
click at [532, 515] on label "South [PERSON_NAME] Kiosk" at bounding box center [555, 521] width 173 height 22
click at [530, 483] on label "City Creek Kiosk" at bounding box center [521, 482] width 104 height 22
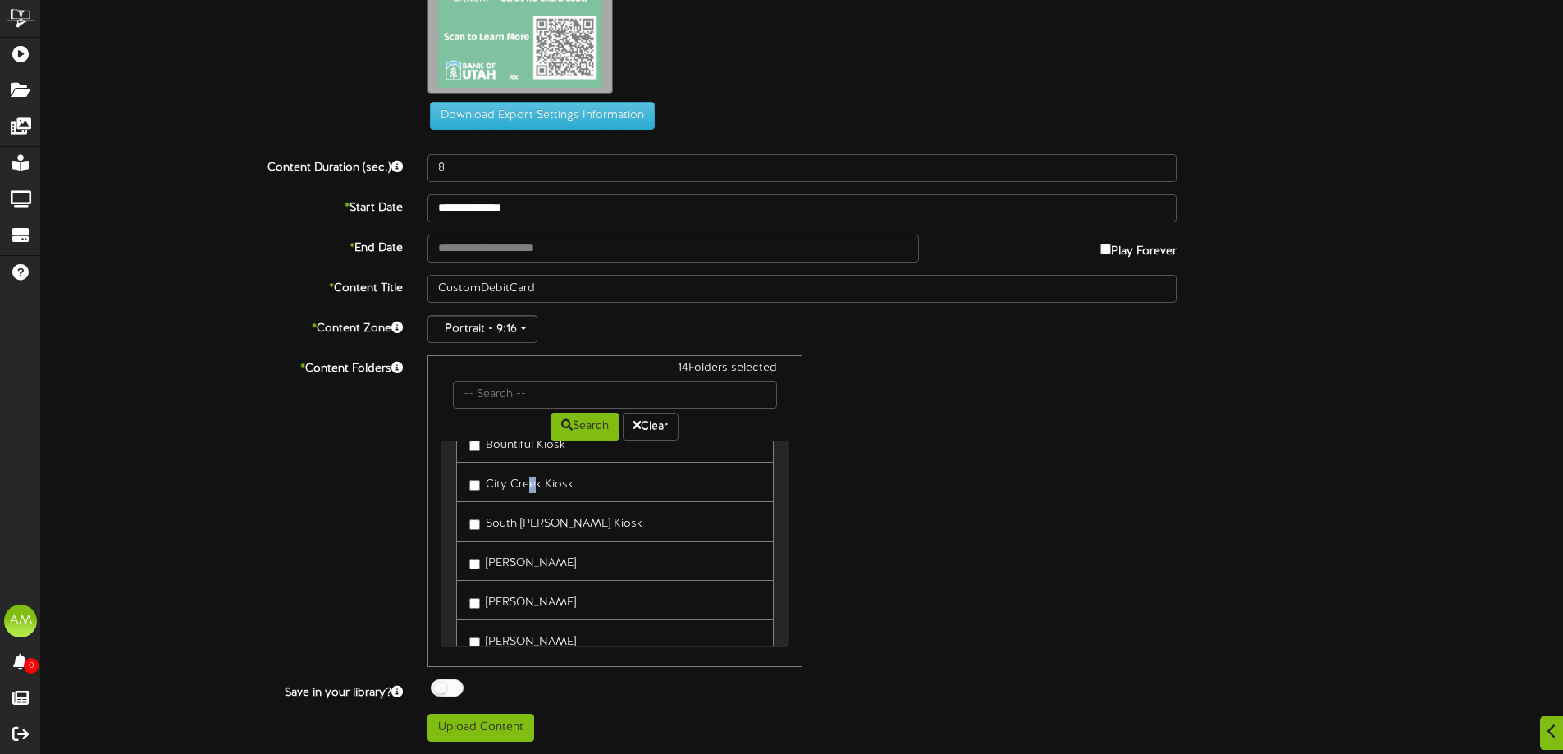
scroll to position [975, 0]
drag, startPoint x: 512, startPoint y: 529, endPoint x: 519, endPoint y: 566, distance: 37.6
click at [510, 529] on label "Bountiful Kiosk" at bounding box center [517, 525] width 96 height 22
click at [518, 571] on label "City Creek Kiosk" at bounding box center [521, 564] width 104 height 22
drag, startPoint x: 510, startPoint y: 495, endPoint x: 500, endPoint y: 502, distance: 12.3
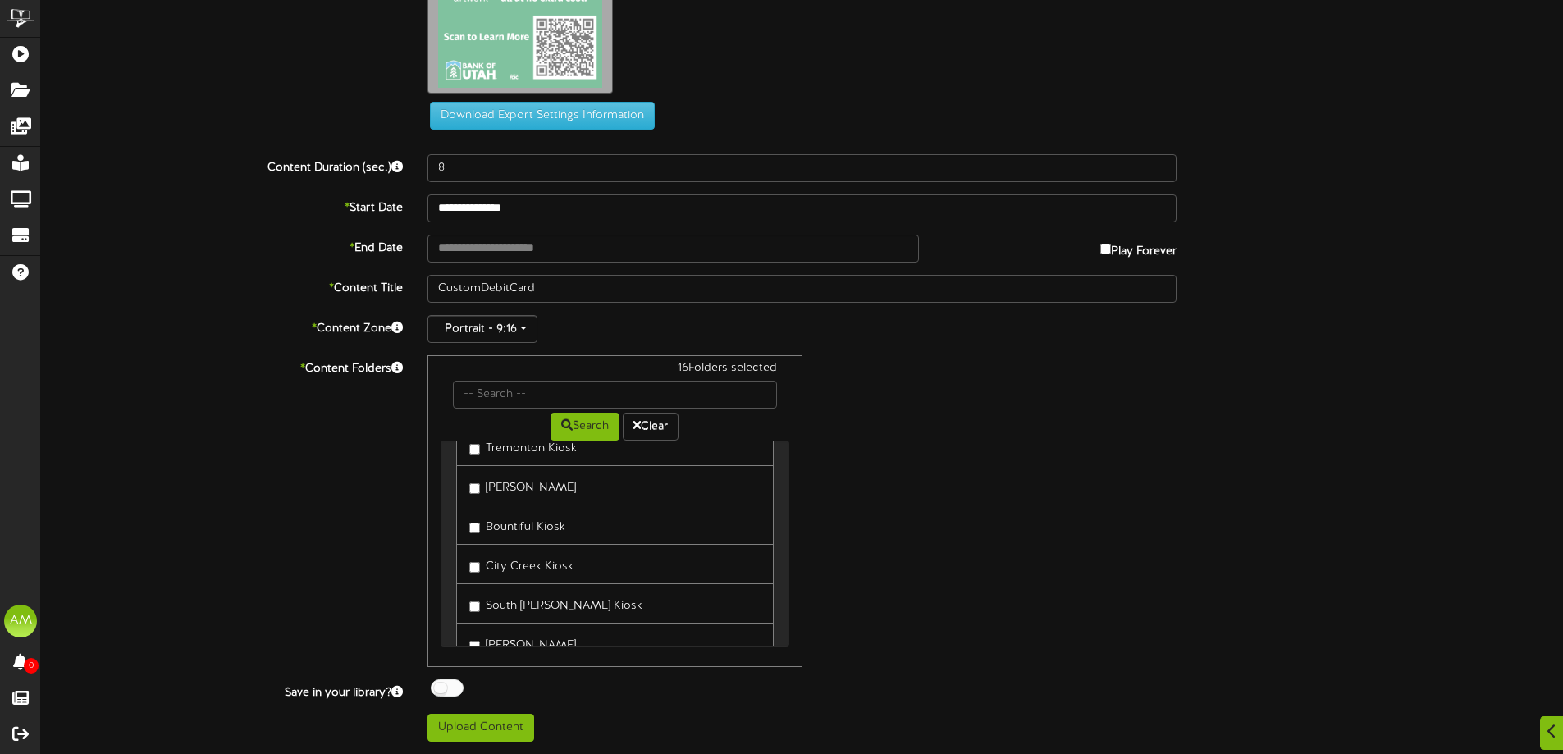
click at [509, 493] on label "[PERSON_NAME]" at bounding box center [522, 485] width 107 height 22
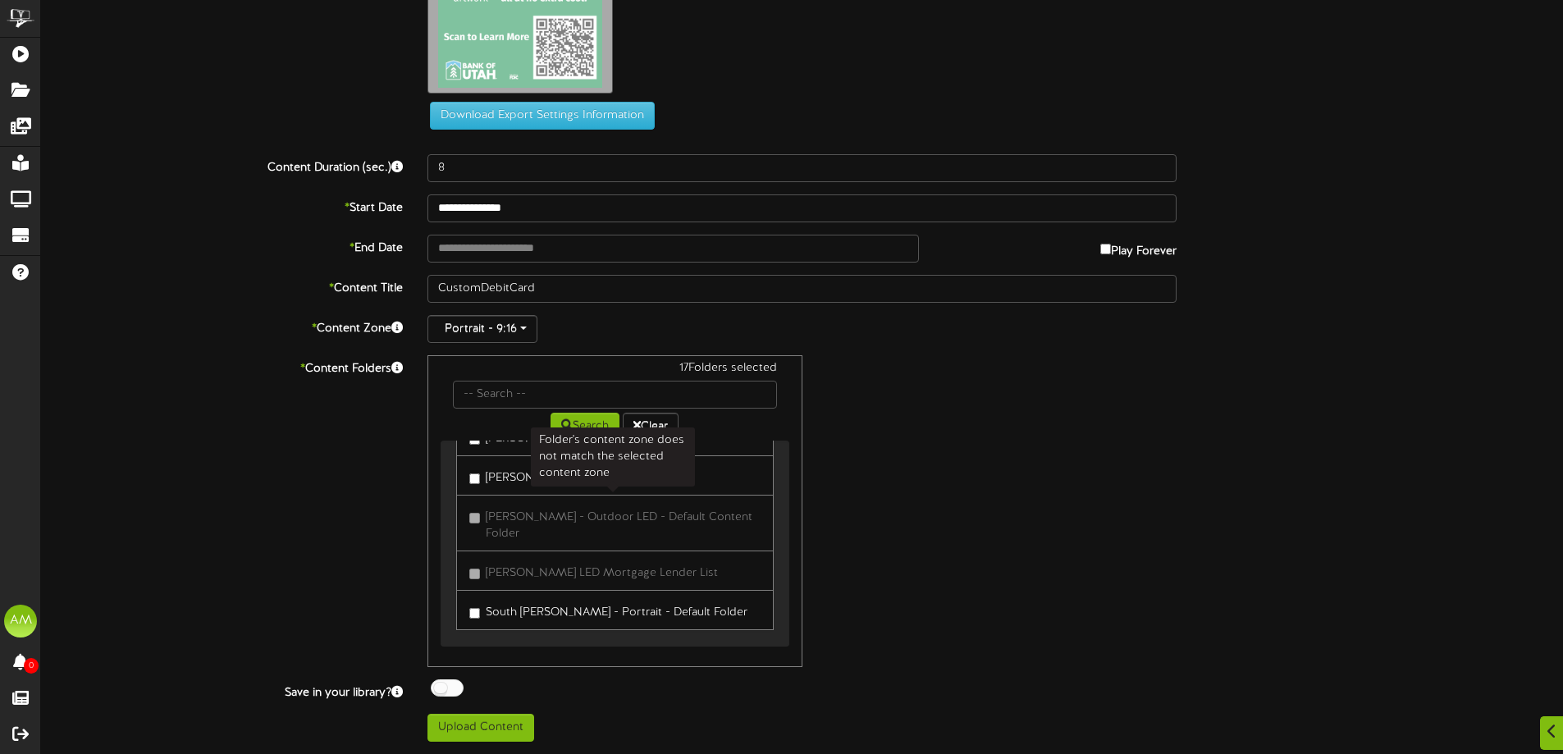
scroll to position [464, 0]
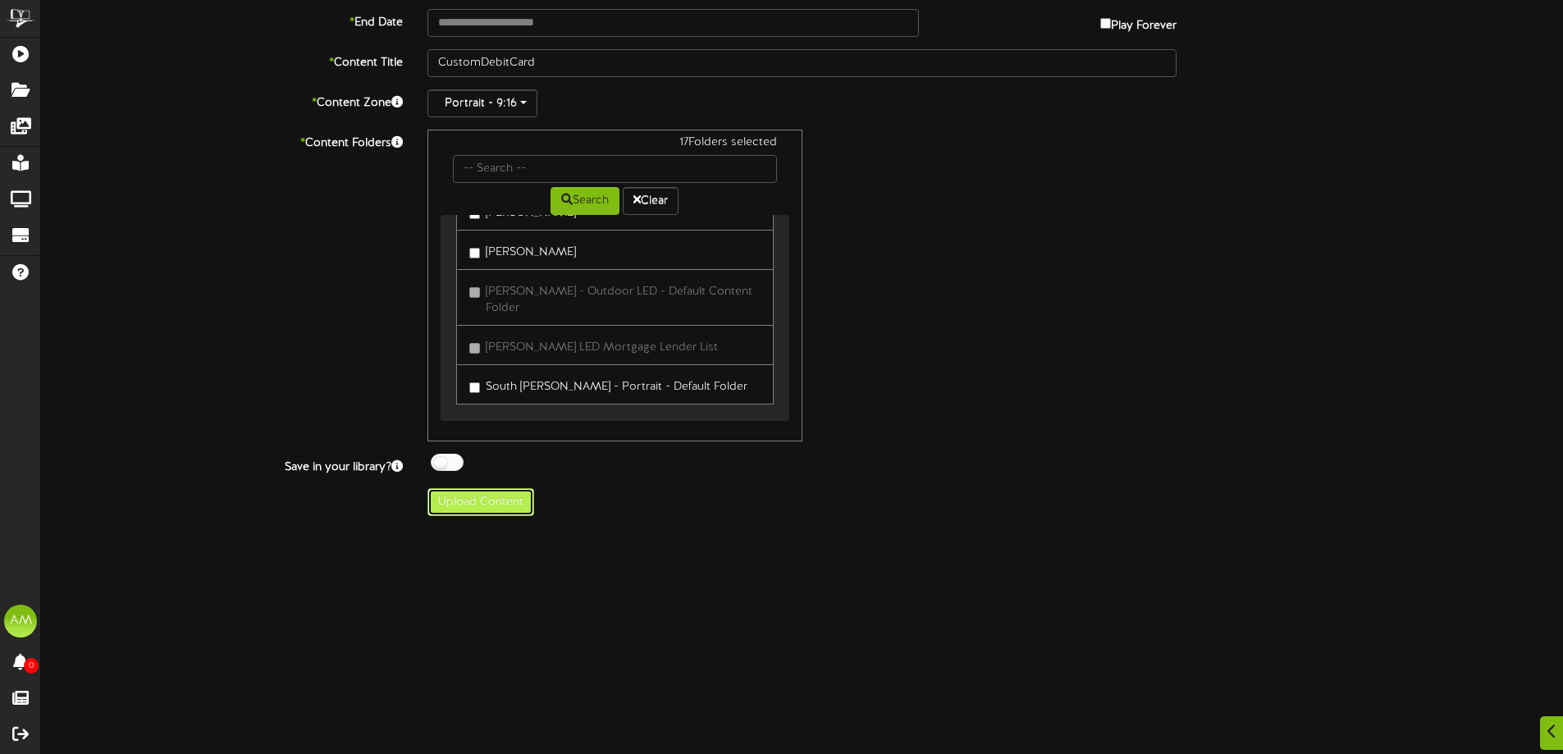
click at [488, 507] on button "Upload Content" at bounding box center [480, 502] width 107 height 28
type input "**********"
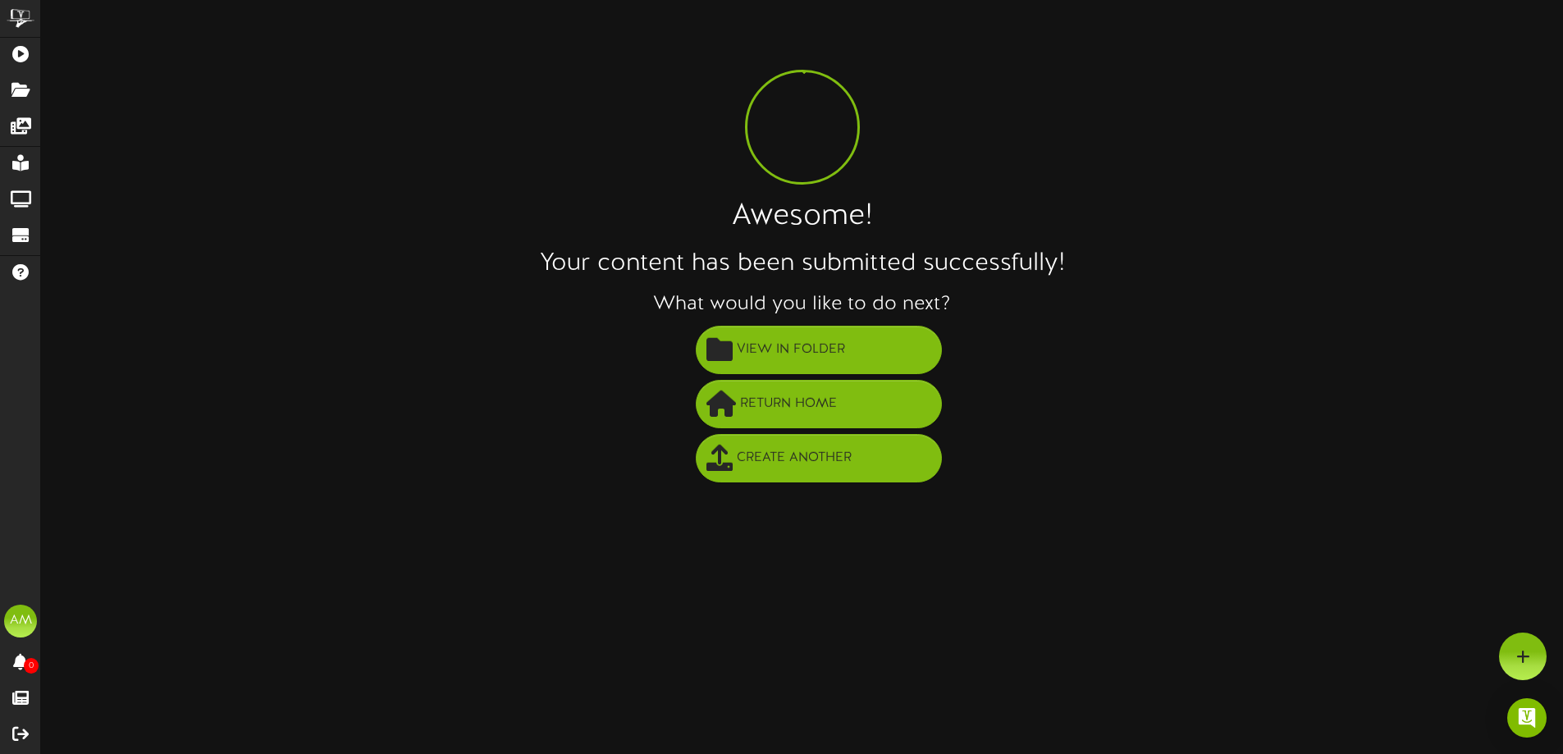
scroll to position [0, 0]
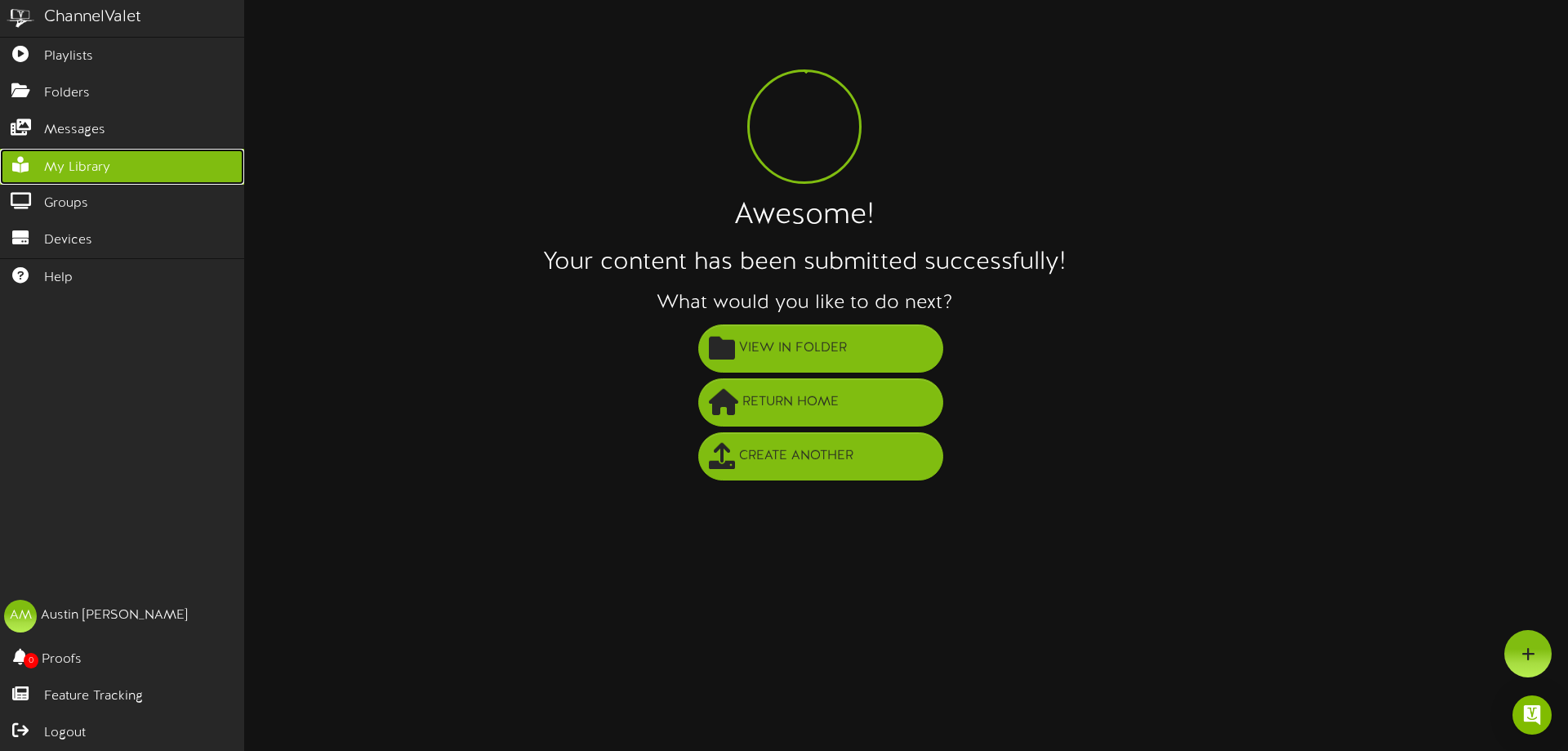
click at [135, 171] on link "My Library" at bounding box center [121, 166] width 244 height 37
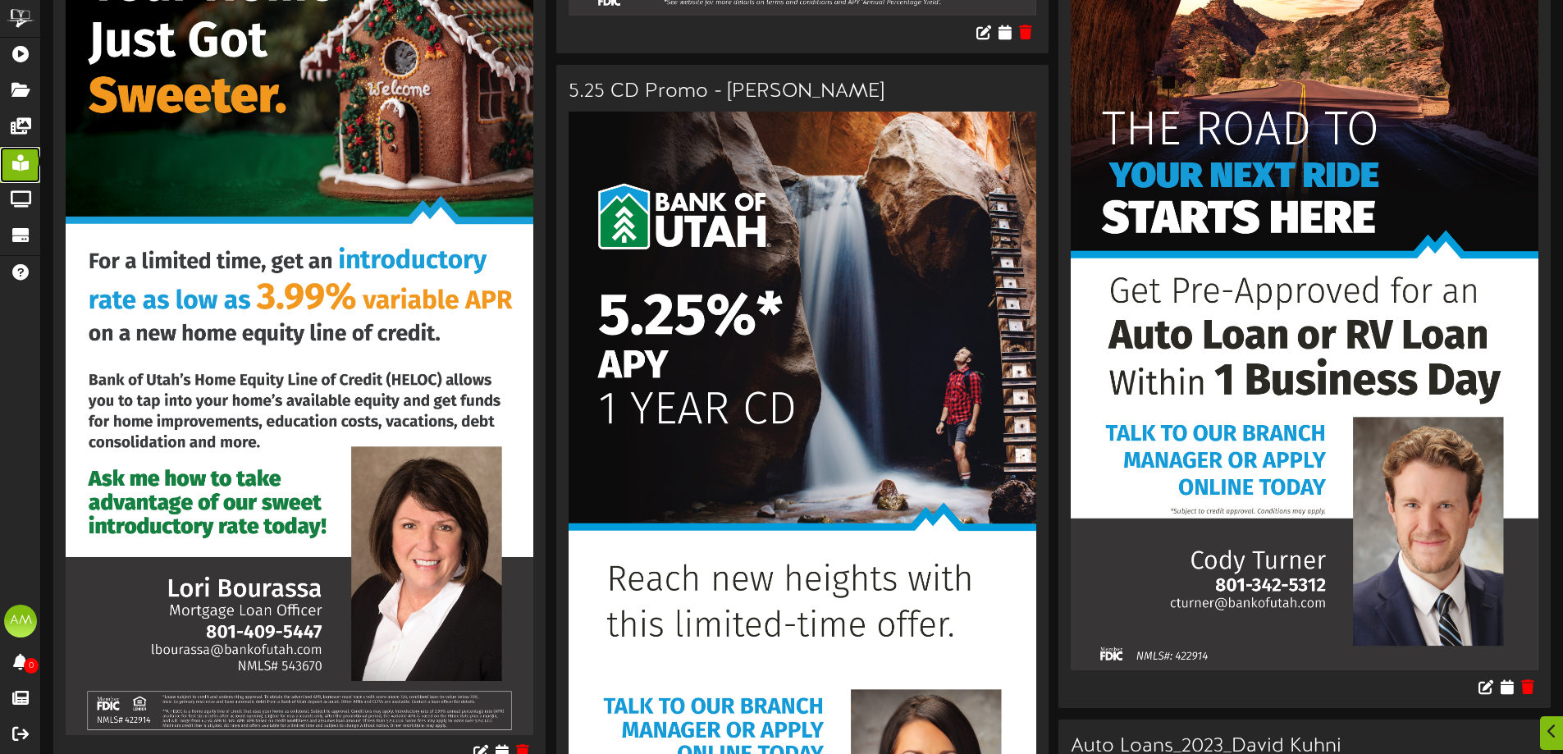
scroll to position [9599, 0]
